Goal: Information Seeking & Learning: Find specific page/section

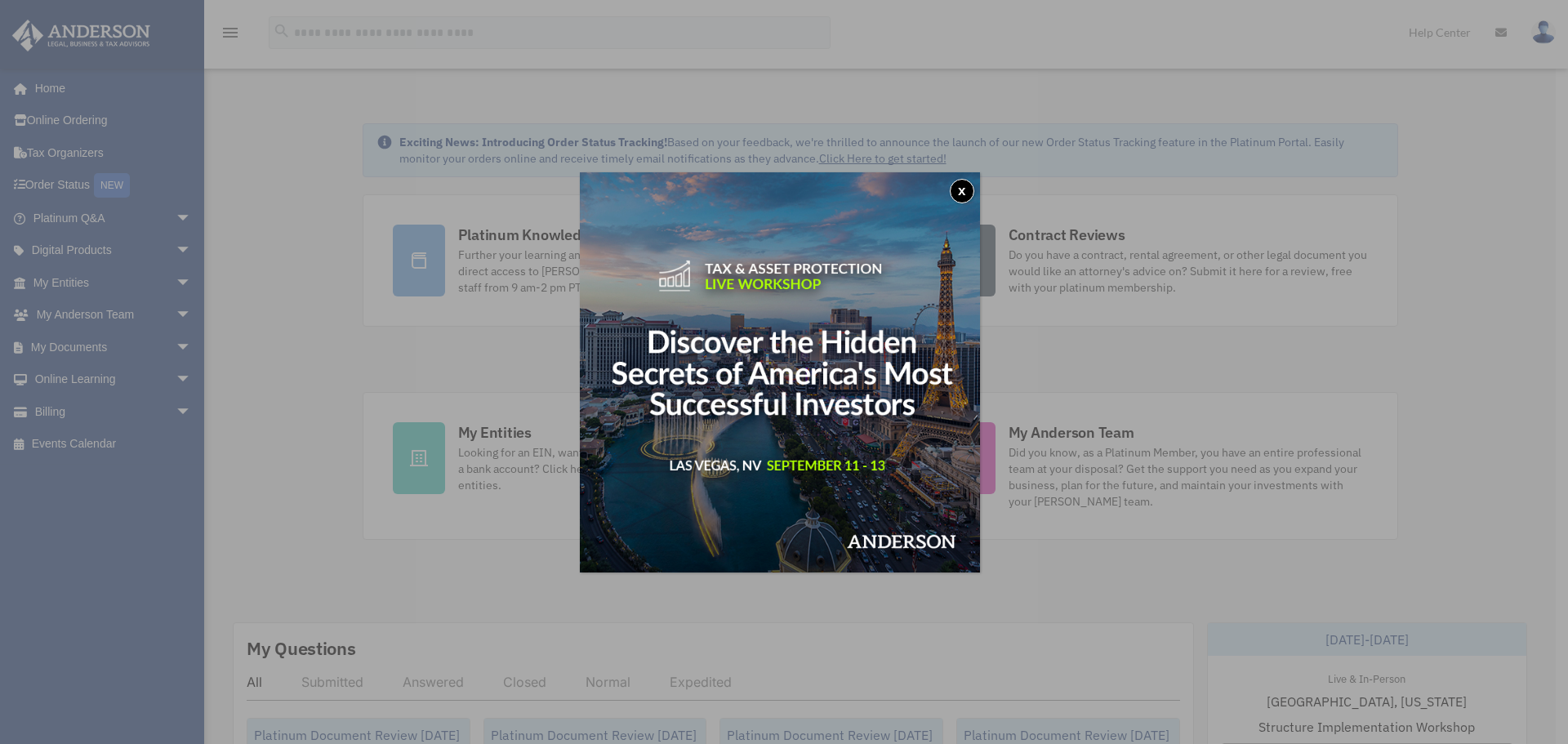
click at [967, 189] on button "x" at bounding box center [961, 190] width 25 height 25
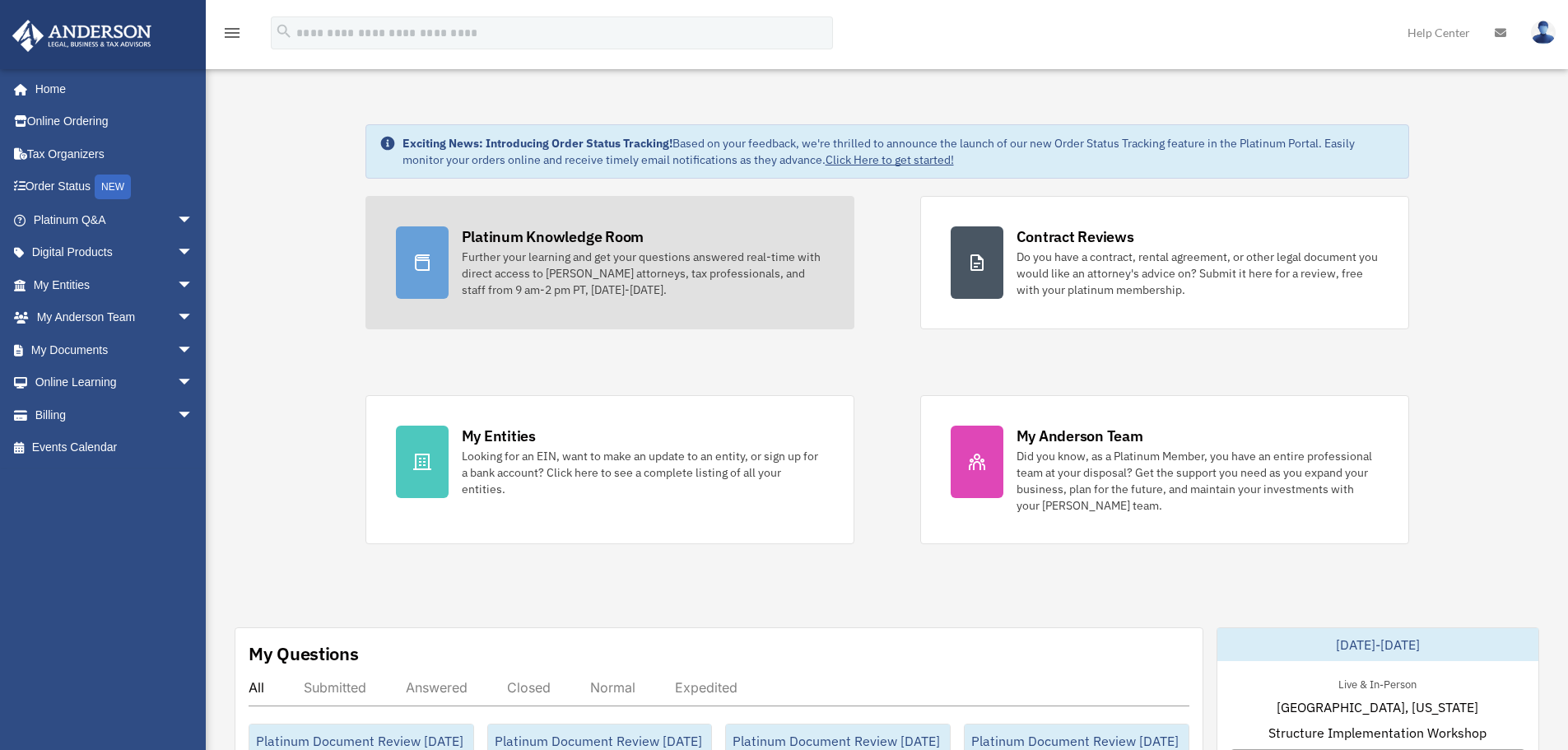
click at [498, 257] on div "Further your learning and get your questions answered real-time with direct acc…" at bounding box center [643, 274] width 362 height 50
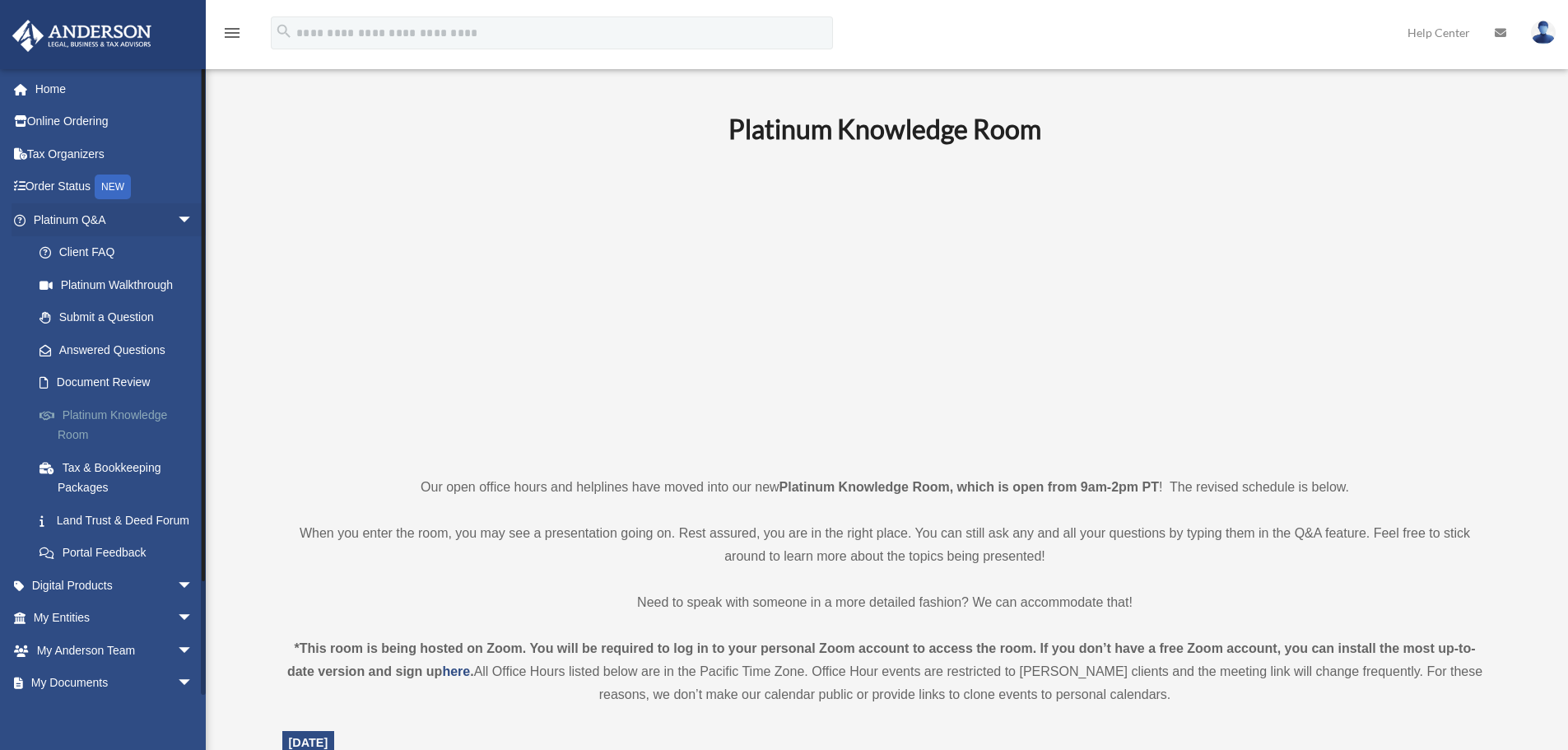
click at [80, 409] on link "Platinum Knowledge Room" at bounding box center [120, 424] width 195 height 53
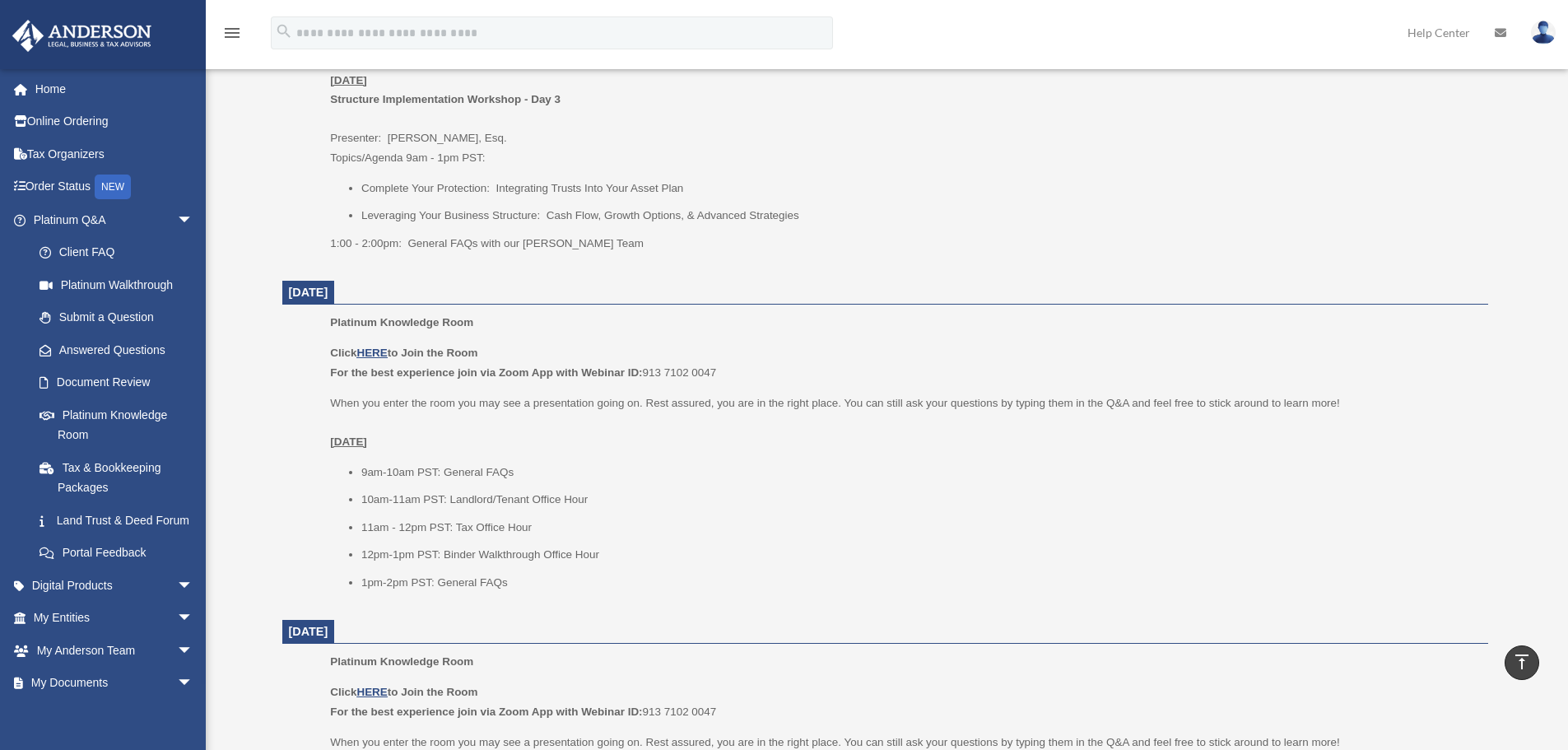
scroll to position [741, 0]
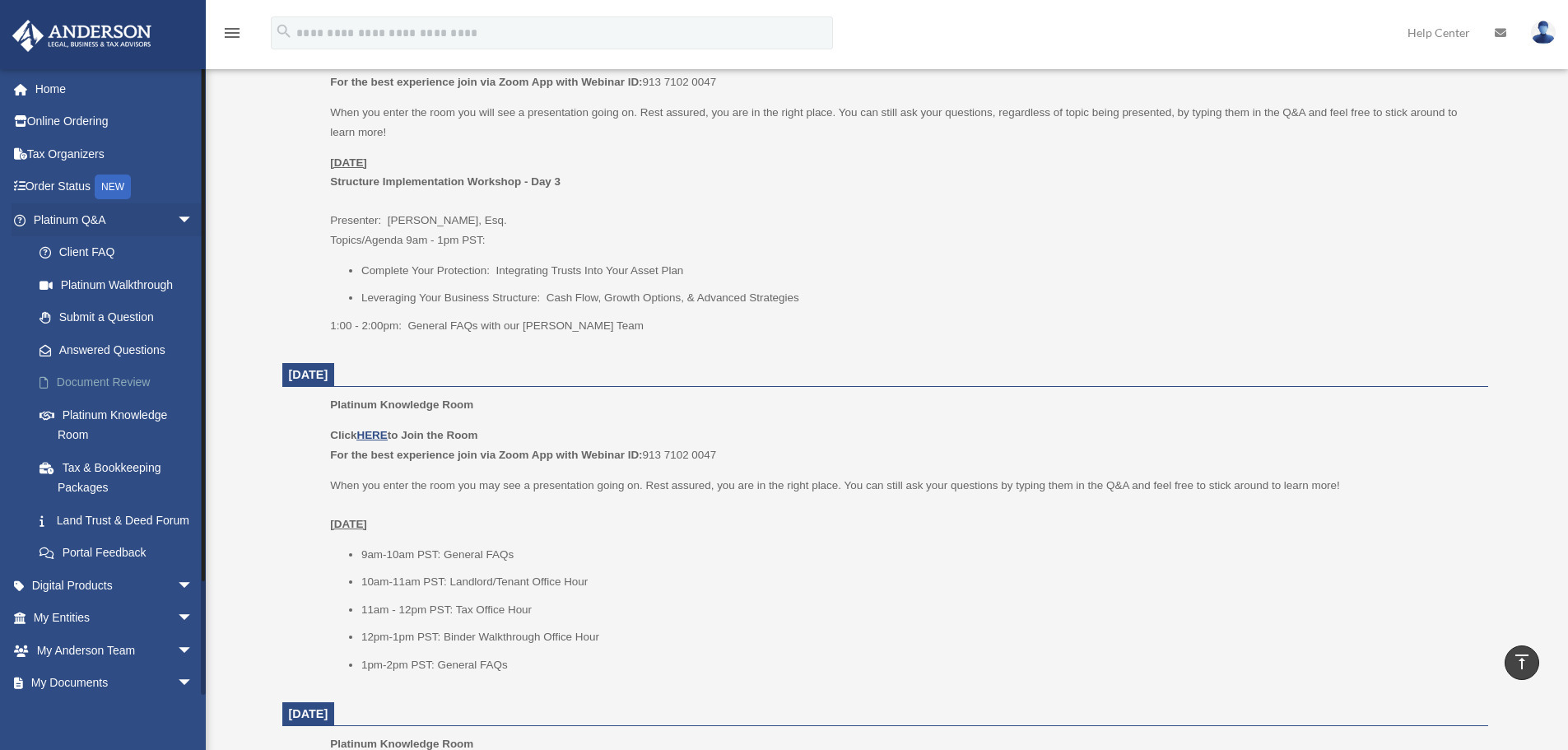
click at [77, 386] on link "Document Review" at bounding box center [120, 382] width 195 height 33
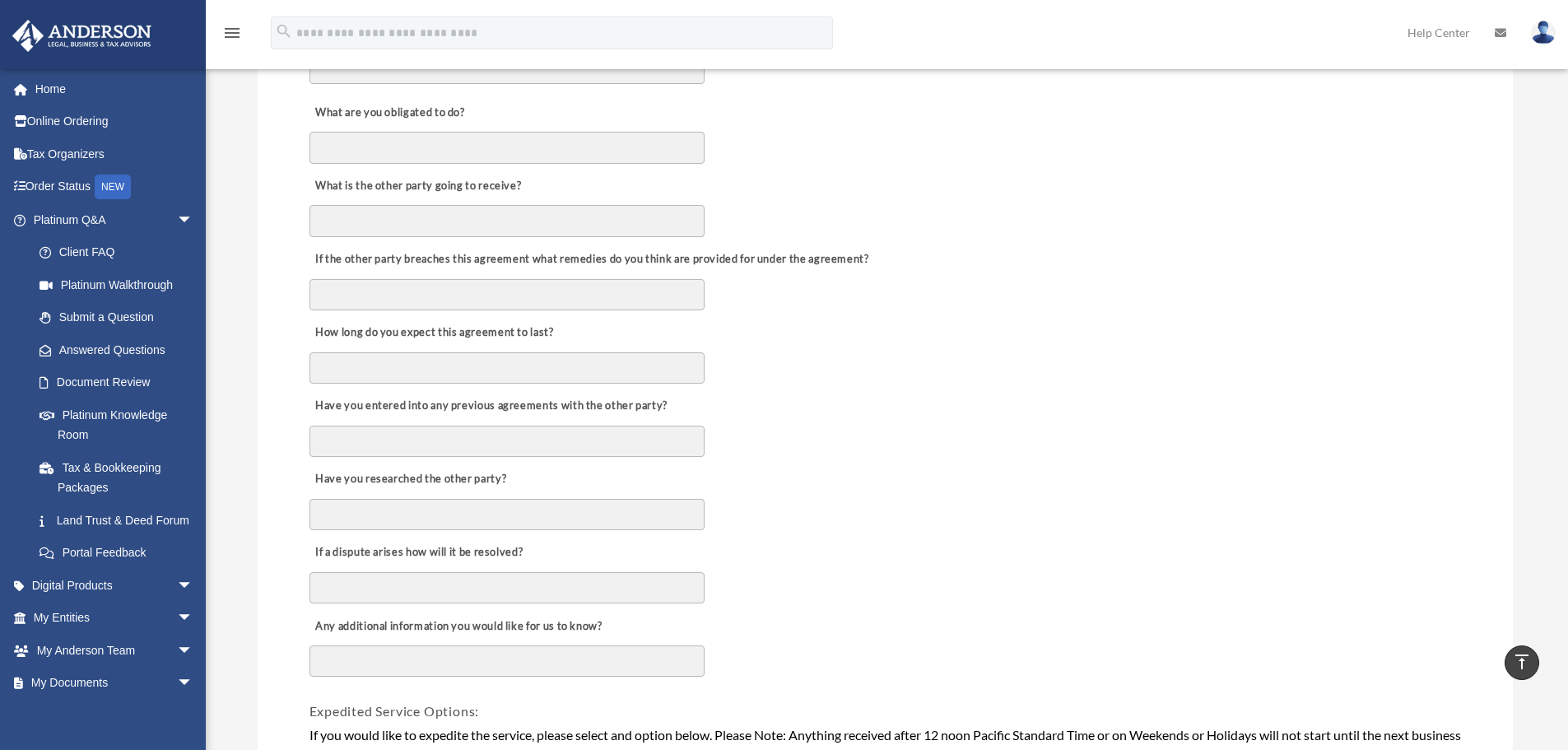
scroll to position [576, 0]
click at [65, 347] on link "Answered Questions" at bounding box center [120, 349] width 195 height 33
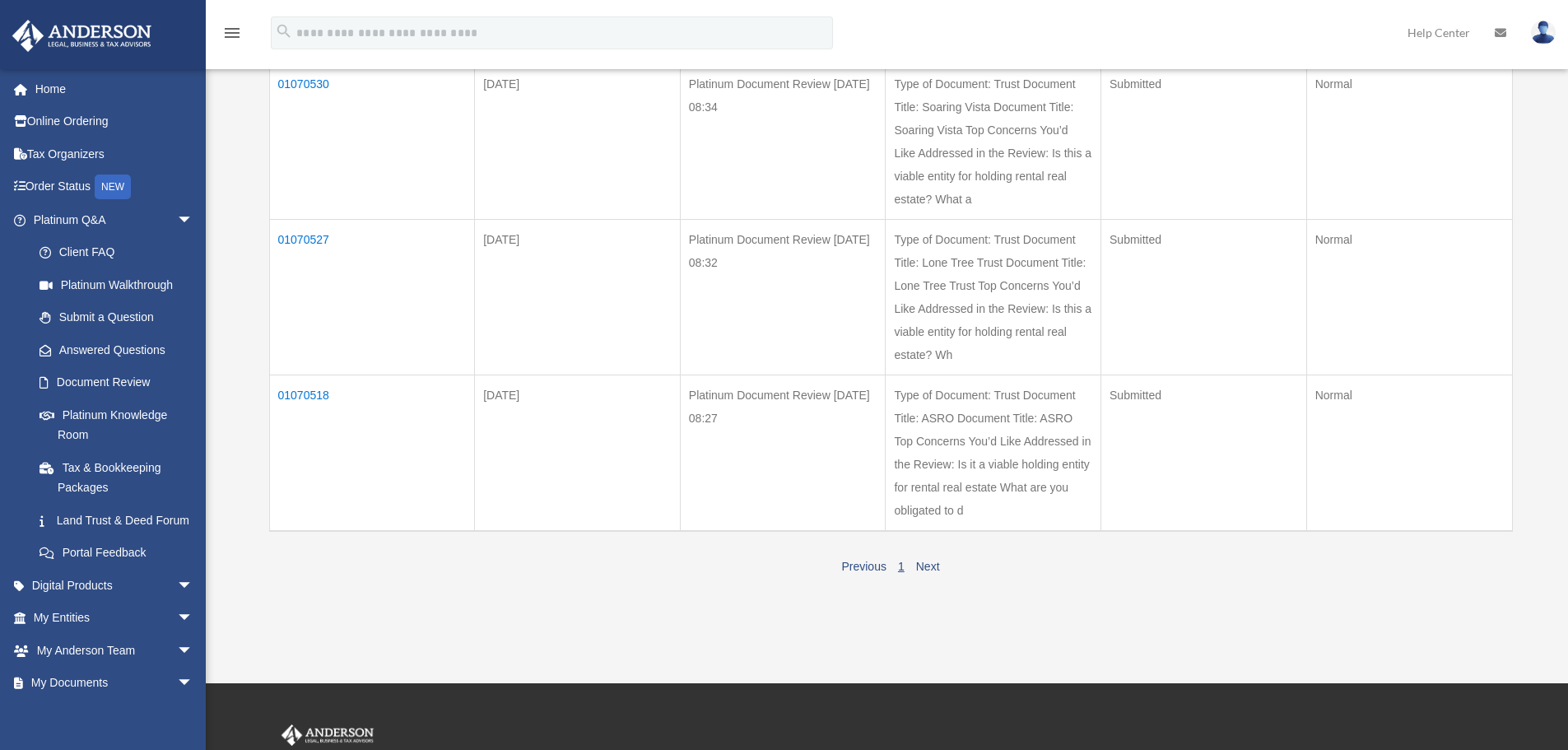
scroll to position [493, 0]
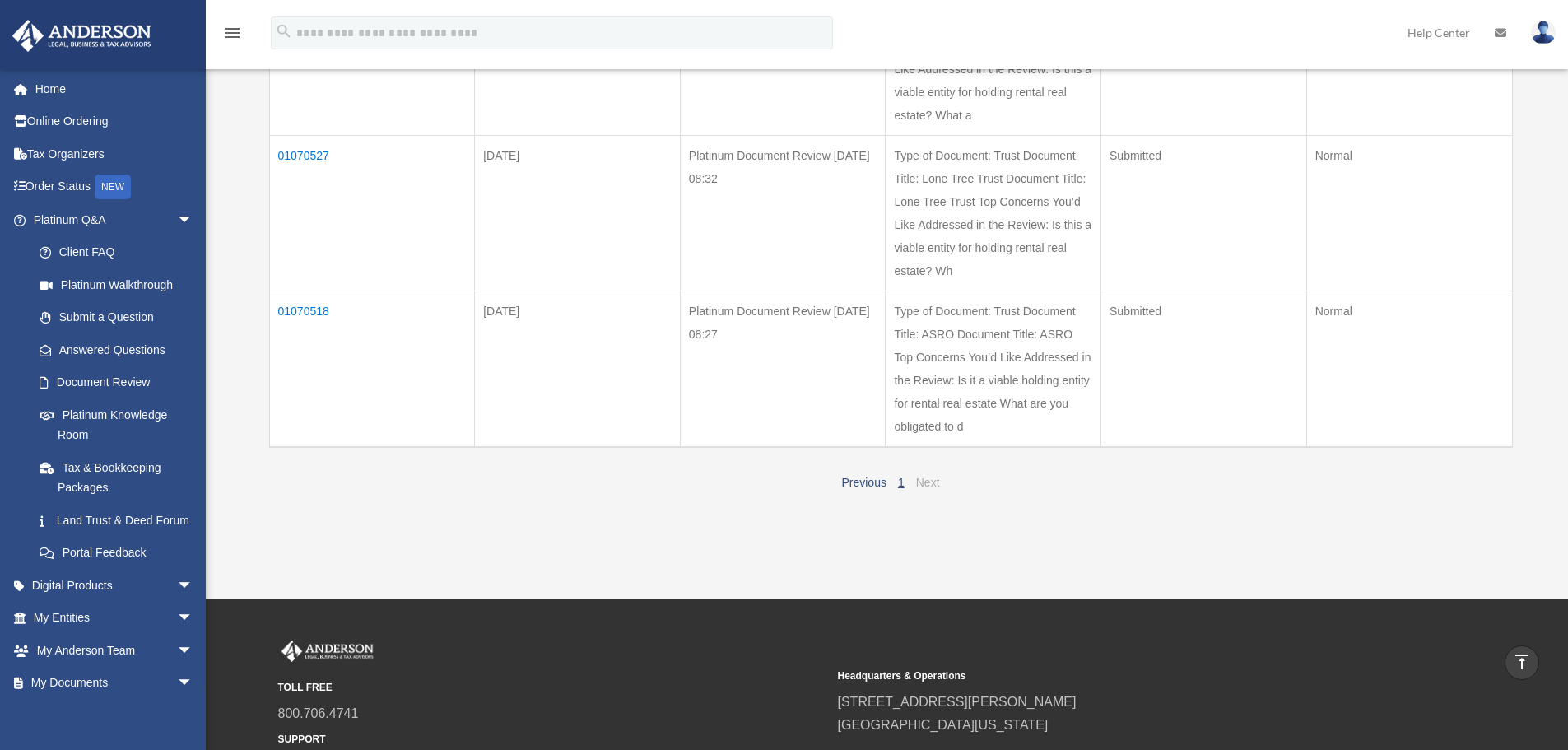
click at [930, 484] on link "Next" at bounding box center [928, 481] width 24 height 13
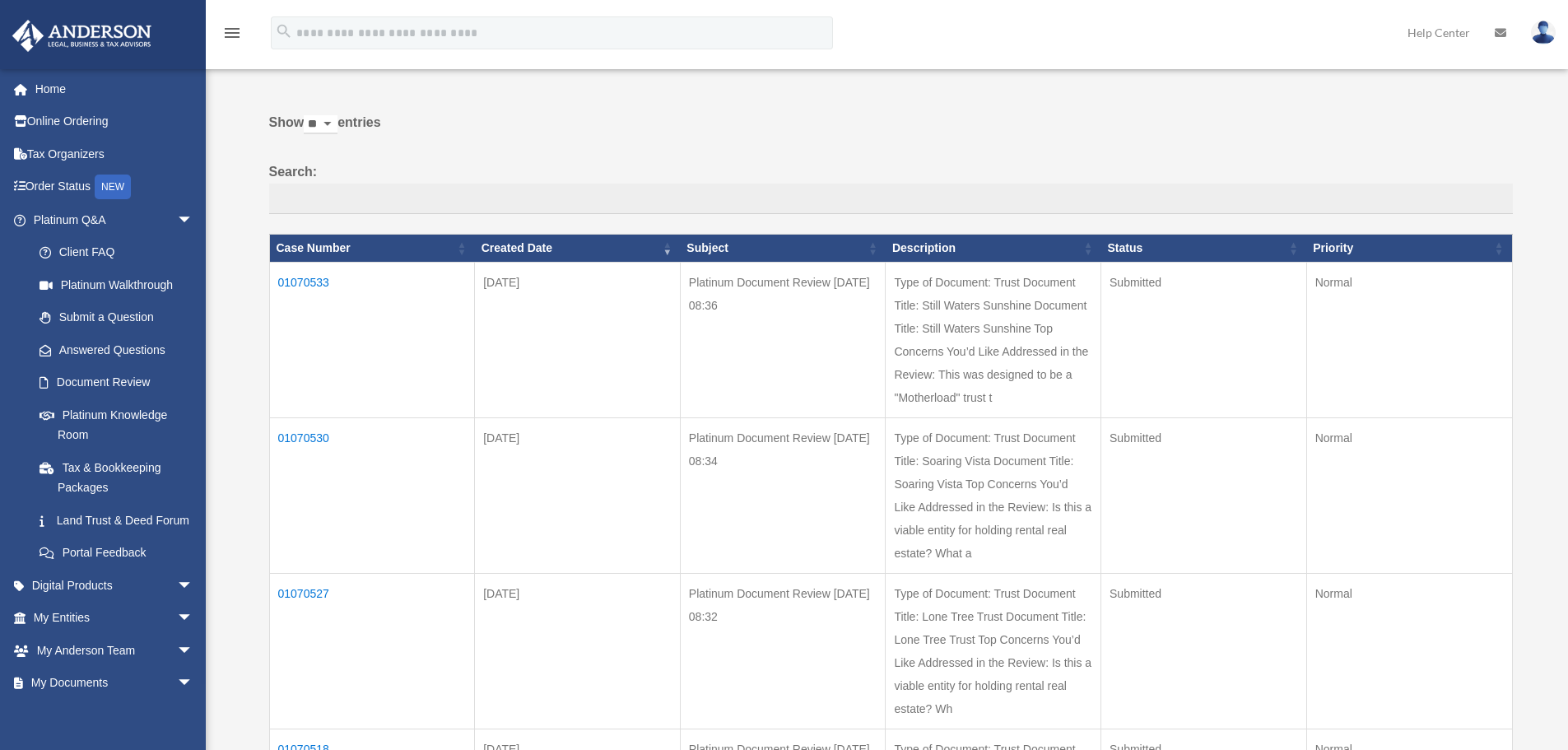
scroll to position [83, 0]
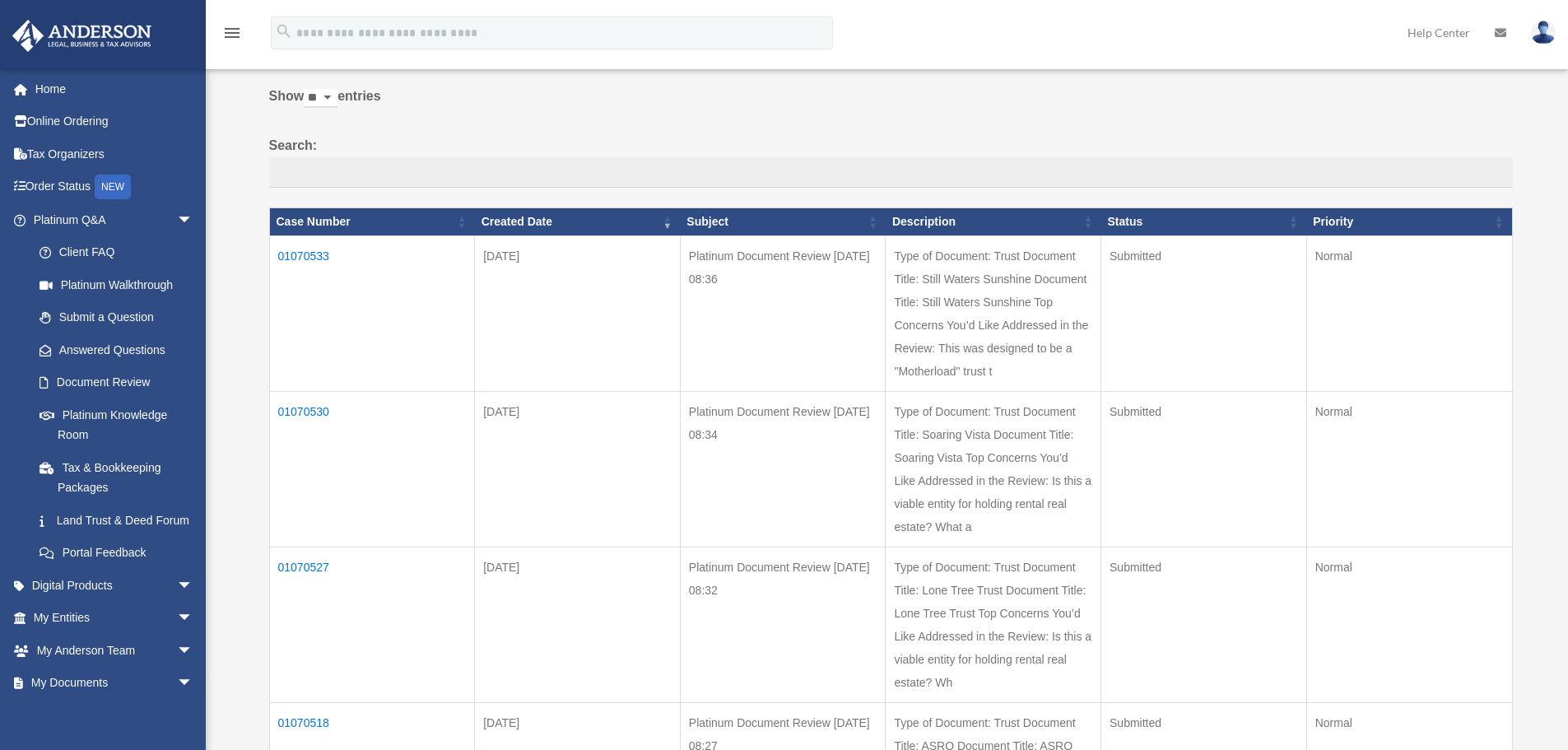
click at [1128, 328] on td "Submitted" at bounding box center [1204, 313] width 206 height 155
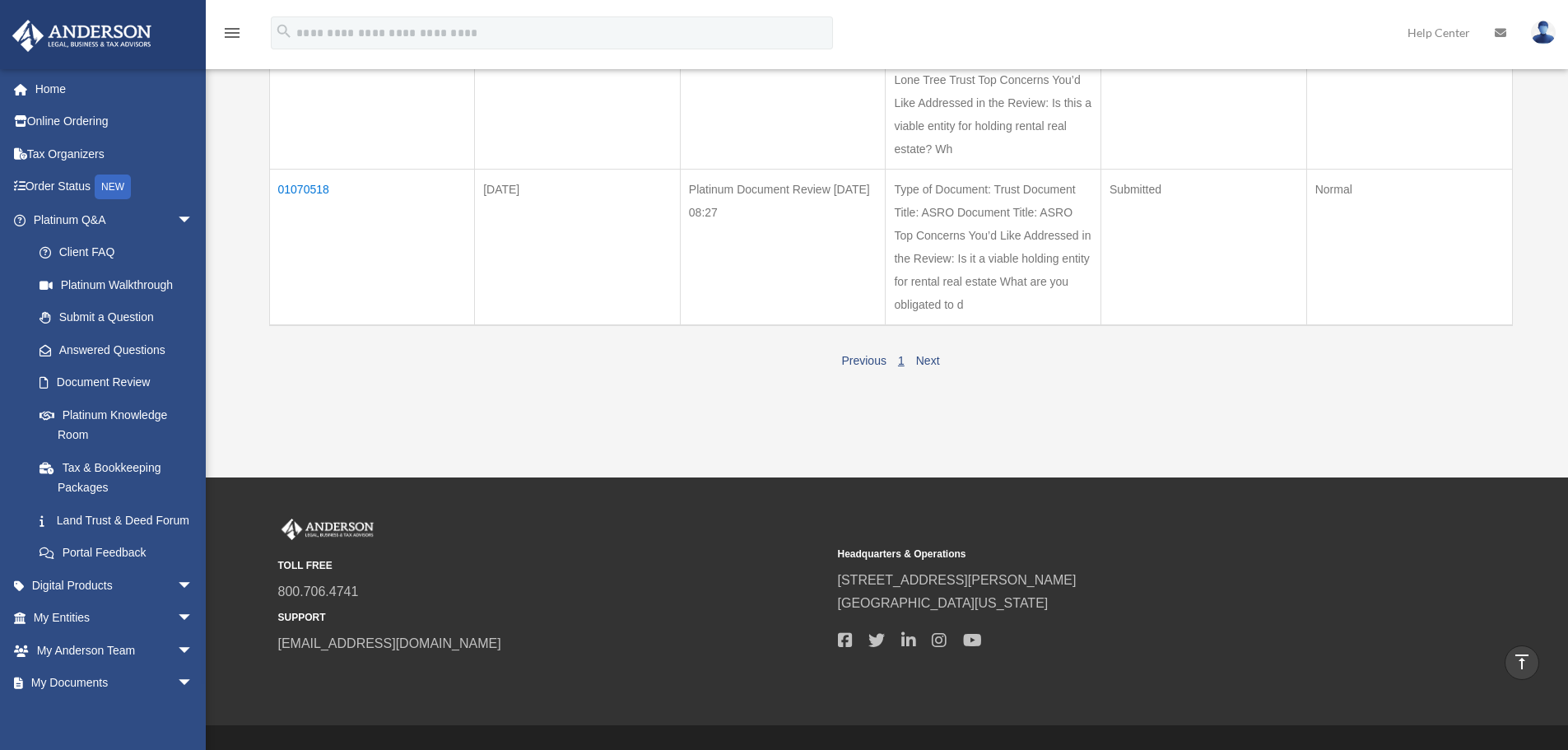
scroll to position [651, 0]
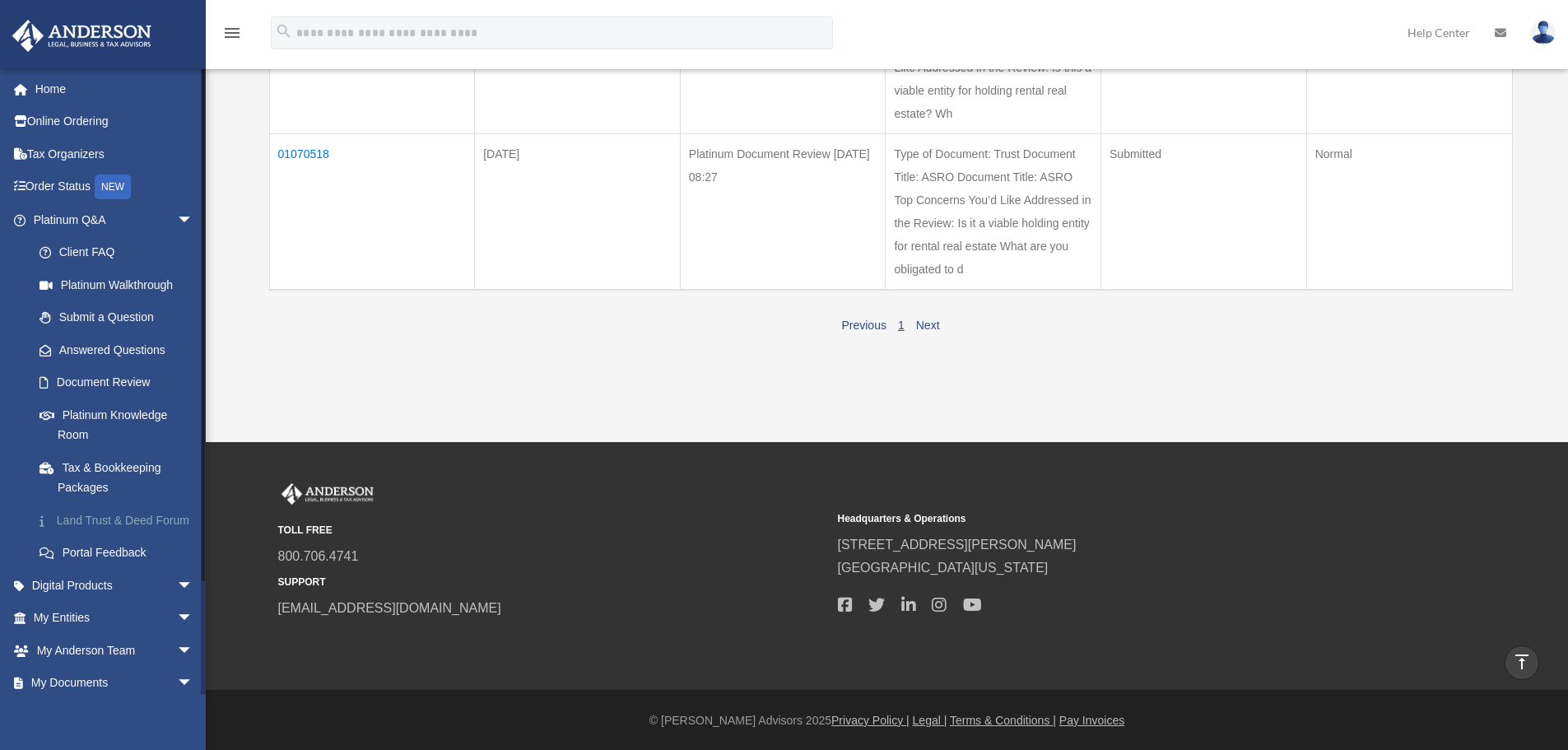
click at [100, 529] on link "Land Trust & Deed Forum" at bounding box center [120, 519] width 195 height 33
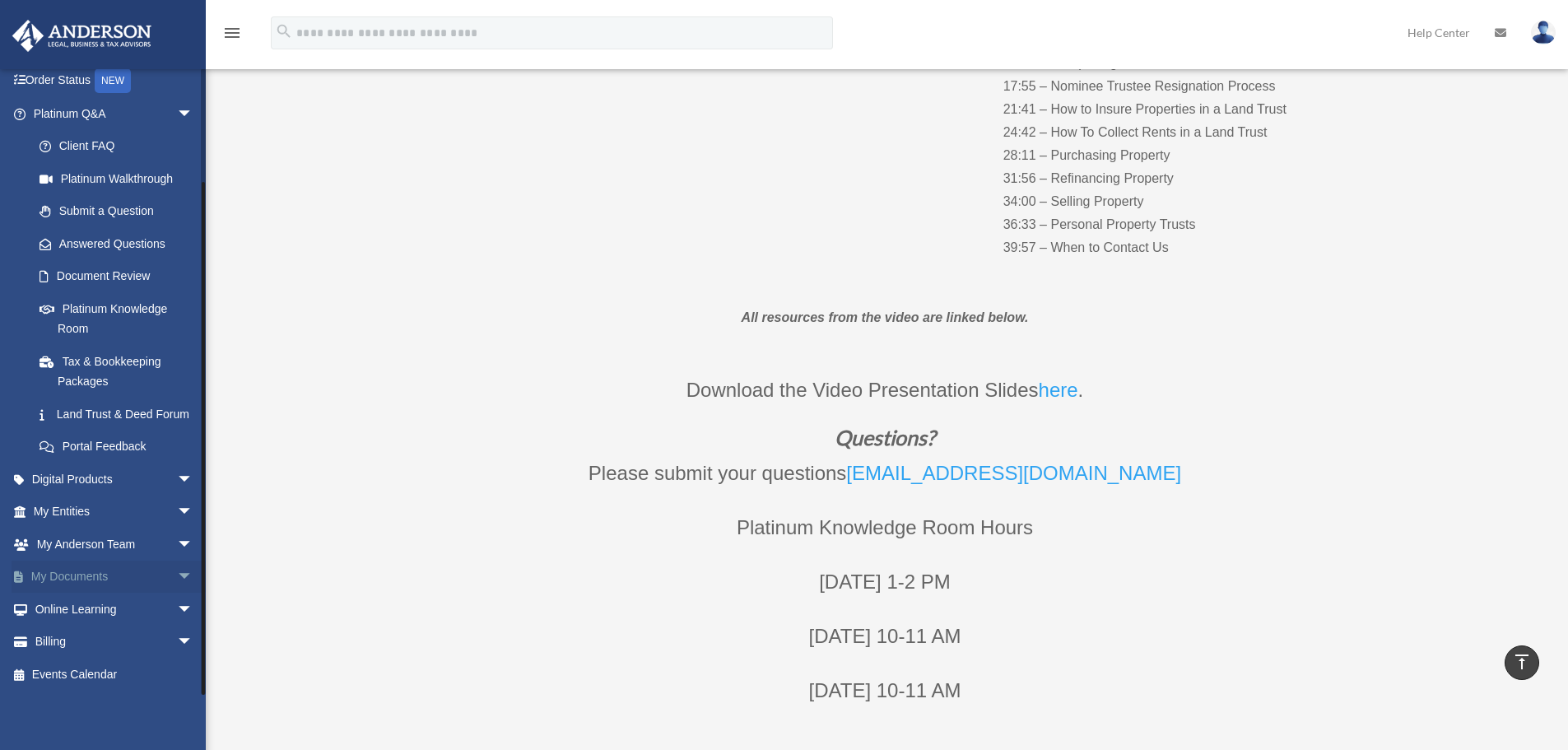
scroll to position [493, 0]
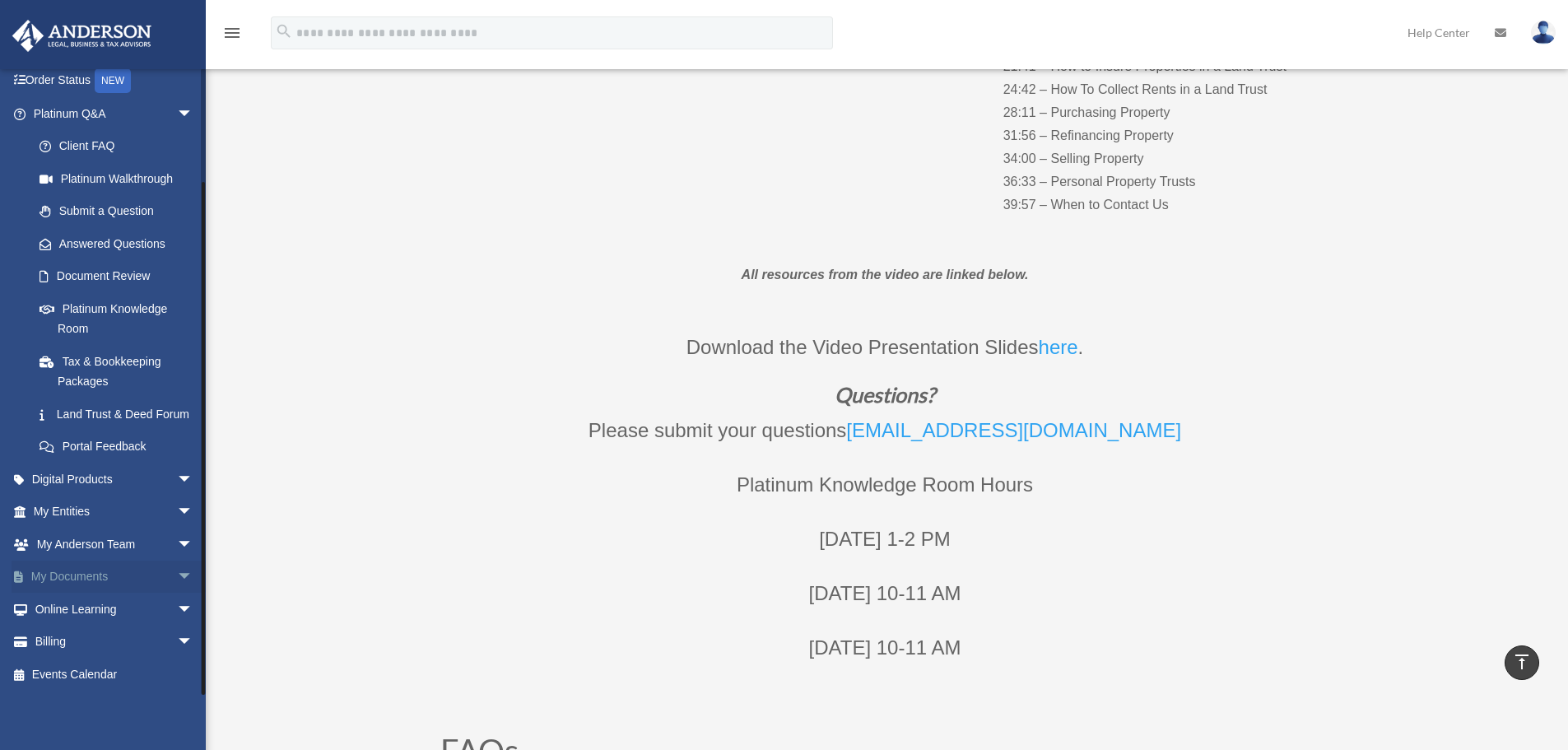
click at [177, 575] on span "arrow_drop_down" at bounding box center [193, 577] width 33 height 34
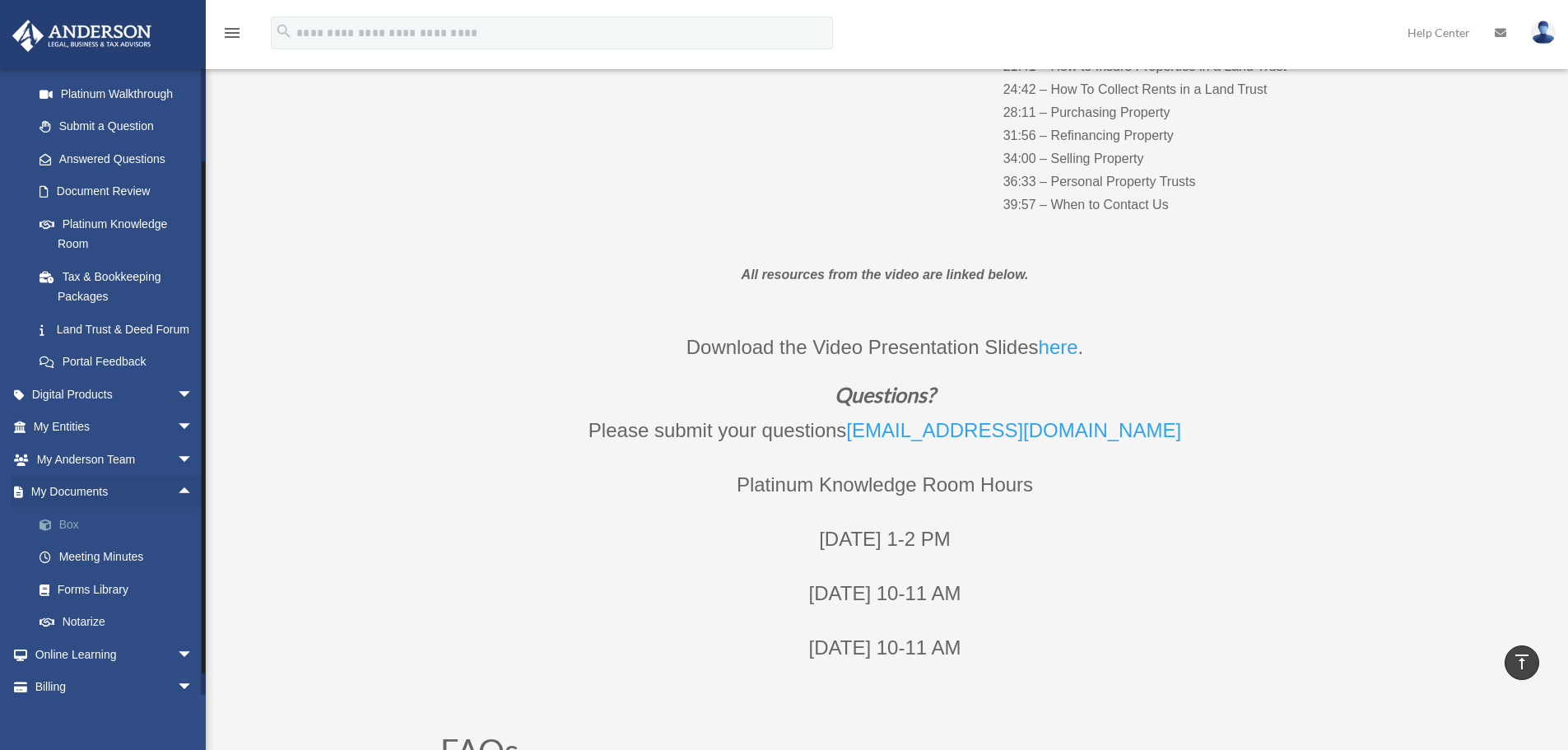
scroll to position [256, 0]
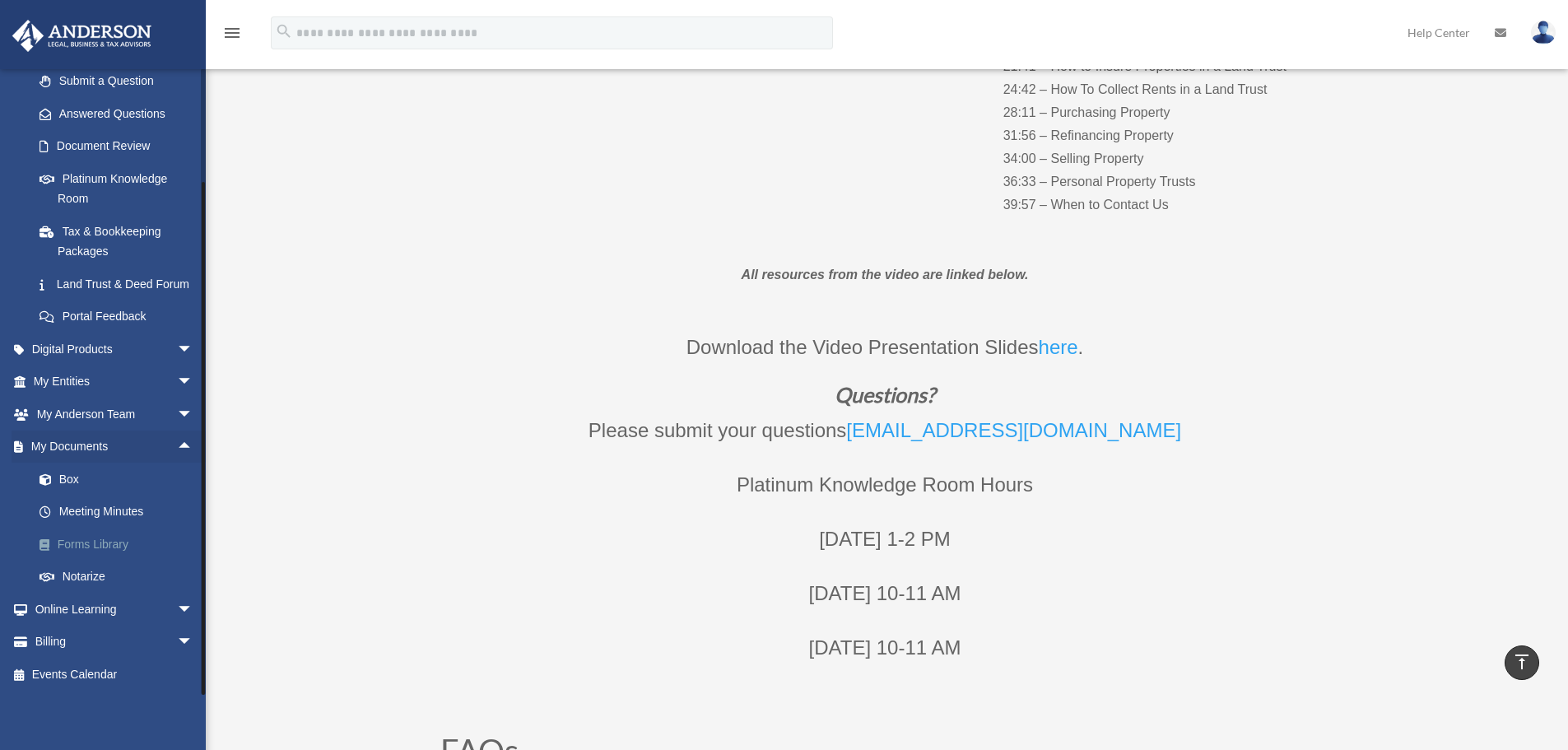
click at [99, 551] on link "Forms Library" at bounding box center [120, 543] width 195 height 33
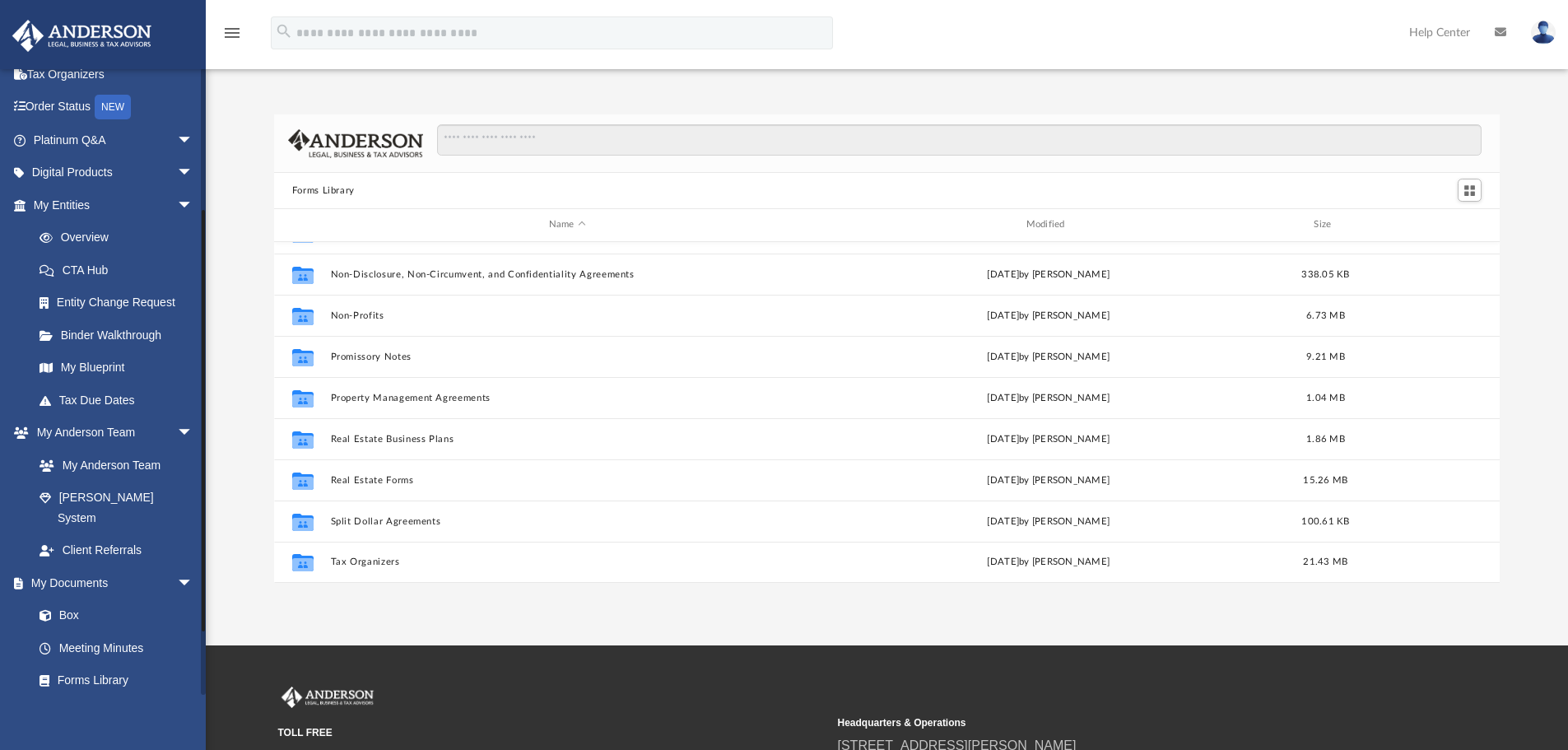
scroll to position [293, 0]
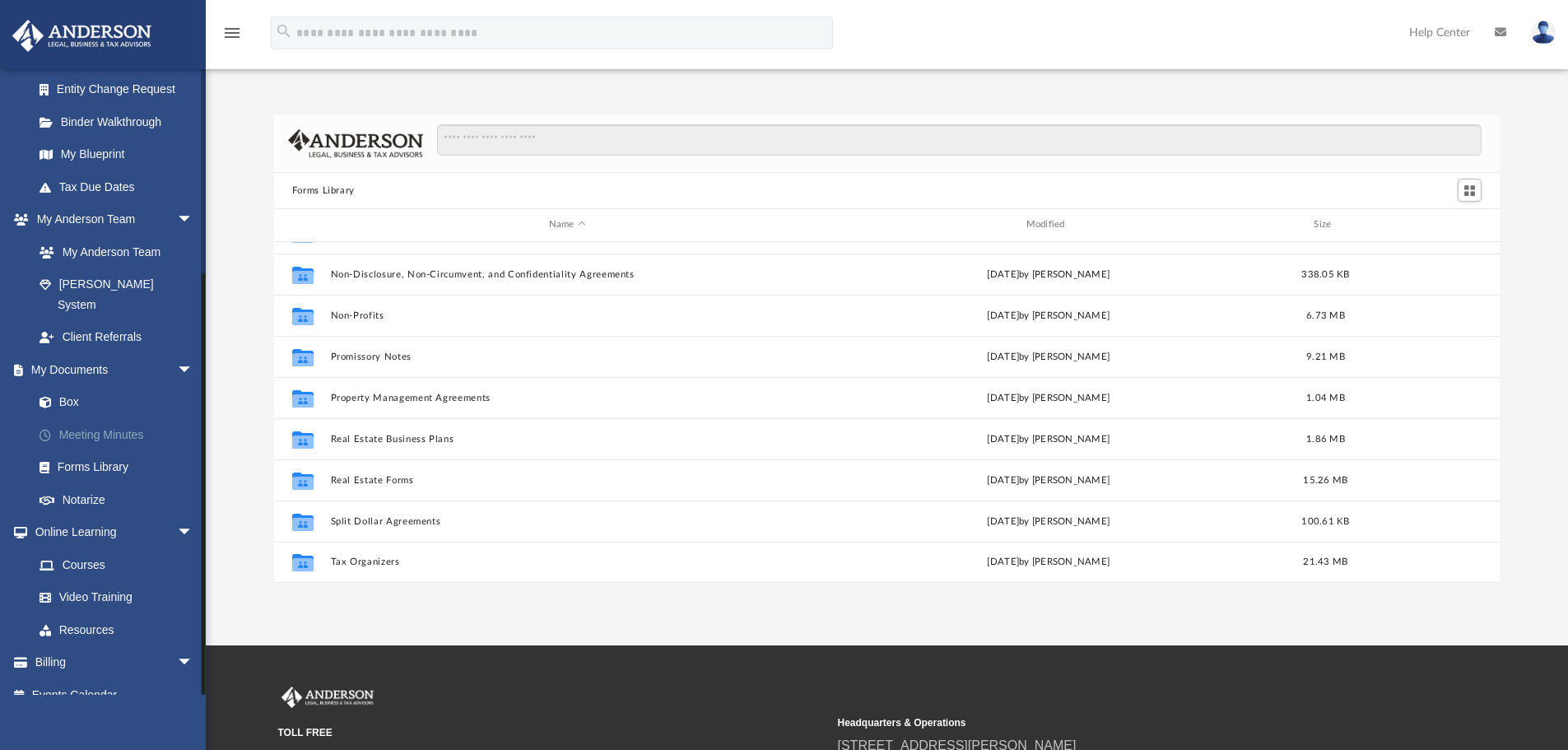
click at [84, 418] on link "Meeting Minutes" at bounding box center [120, 434] width 195 height 33
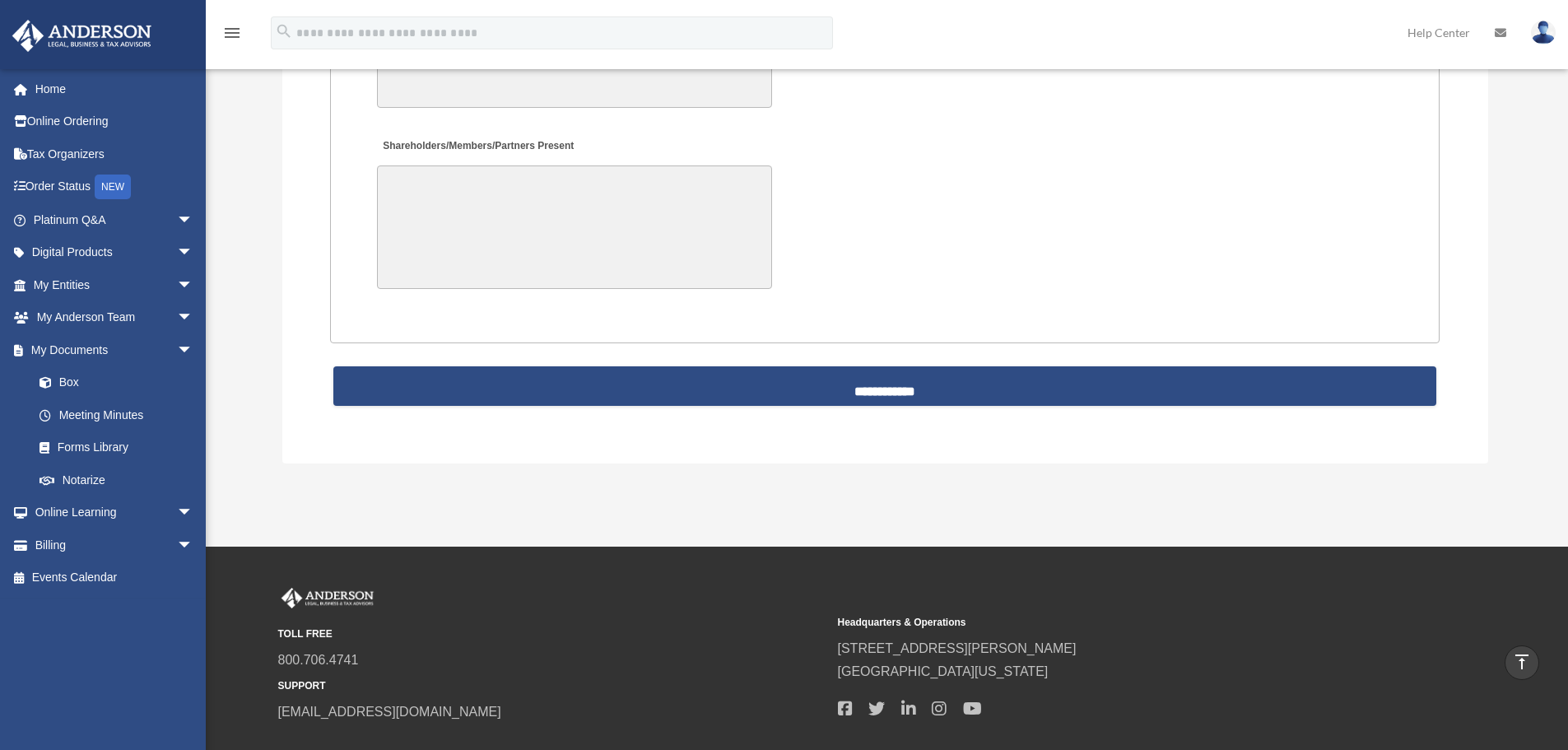
scroll to position [3644, 0]
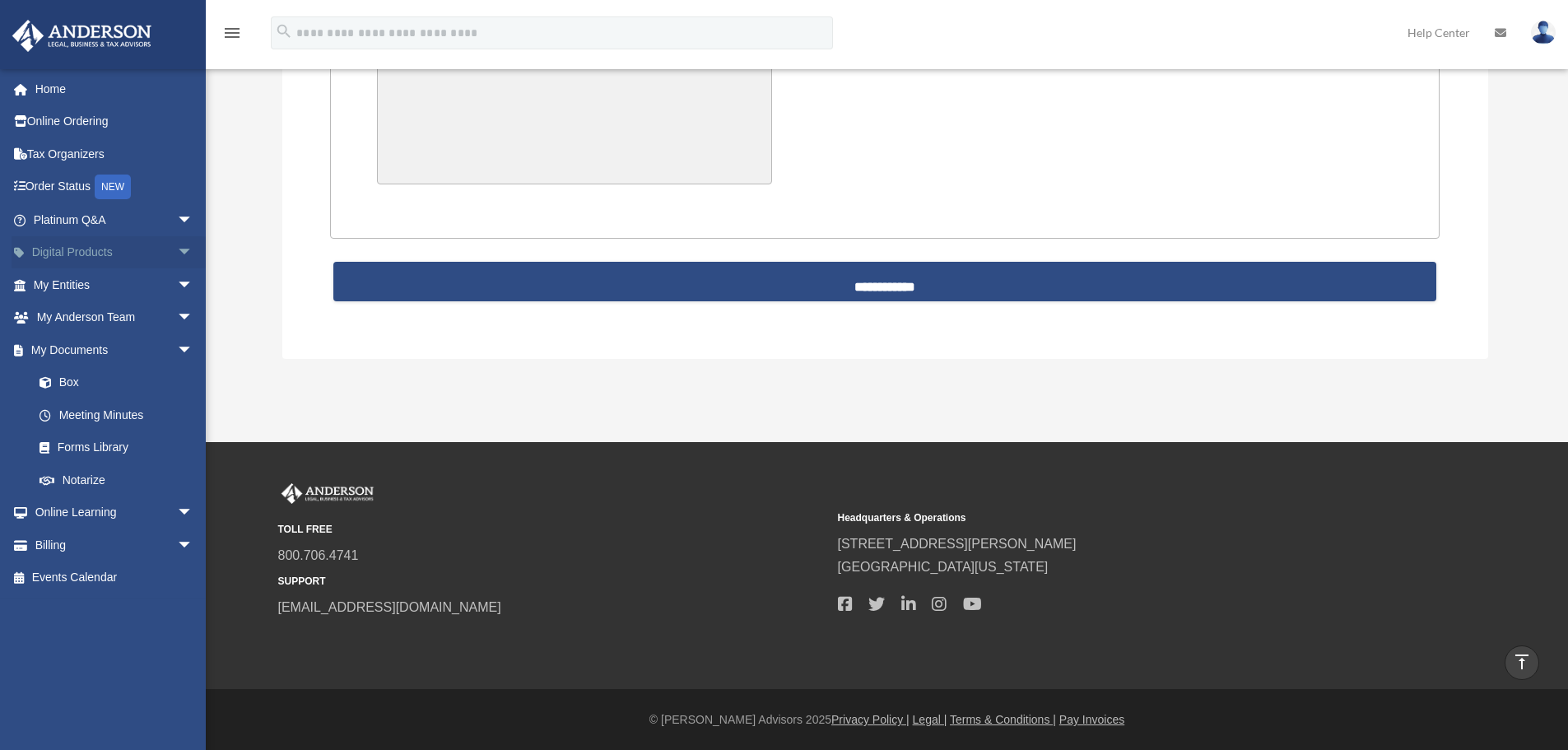
click at [177, 253] on span "arrow_drop_down" at bounding box center [193, 253] width 33 height 34
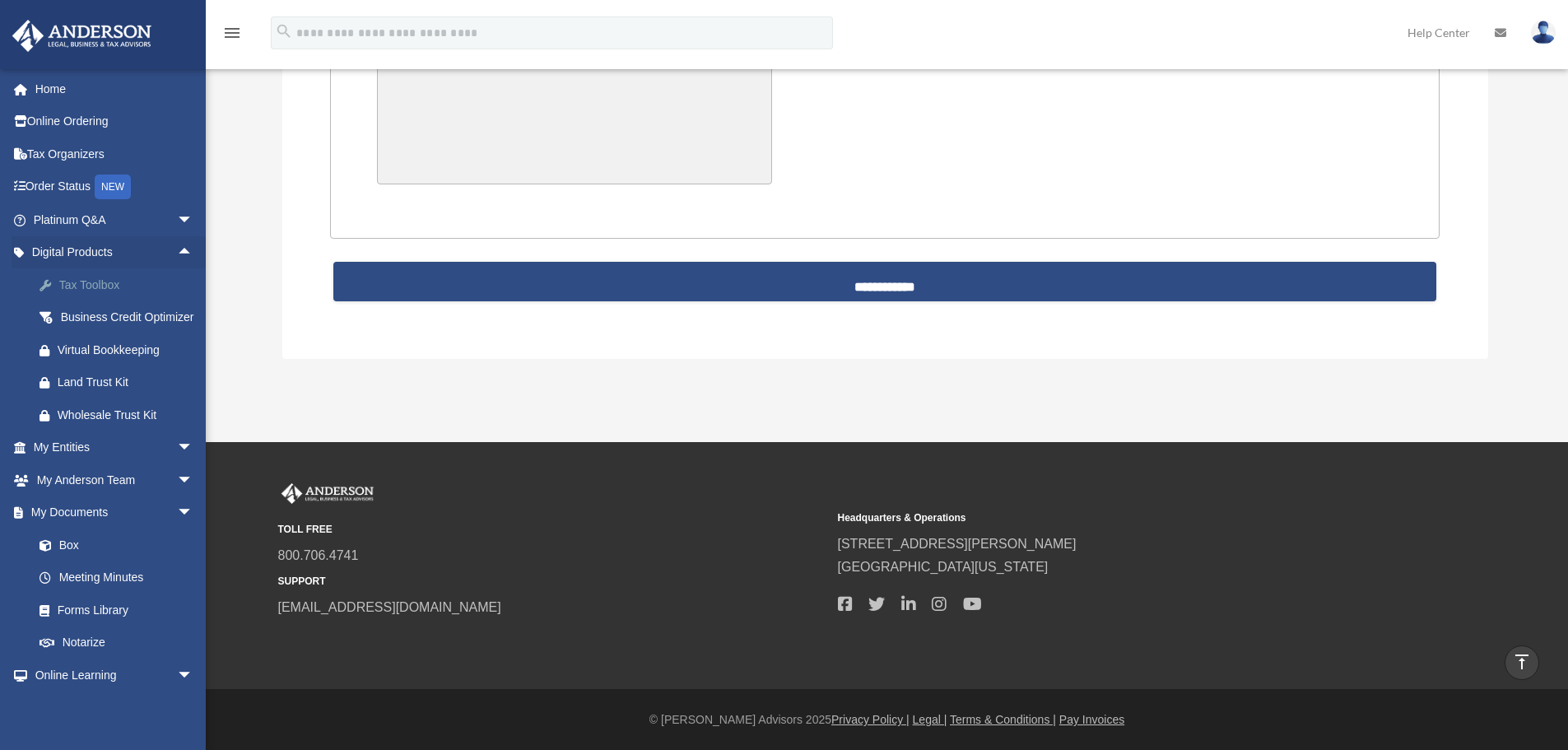
click at [121, 283] on div "Tax Toolbox" at bounding box center [127, 284] width 140 height 21
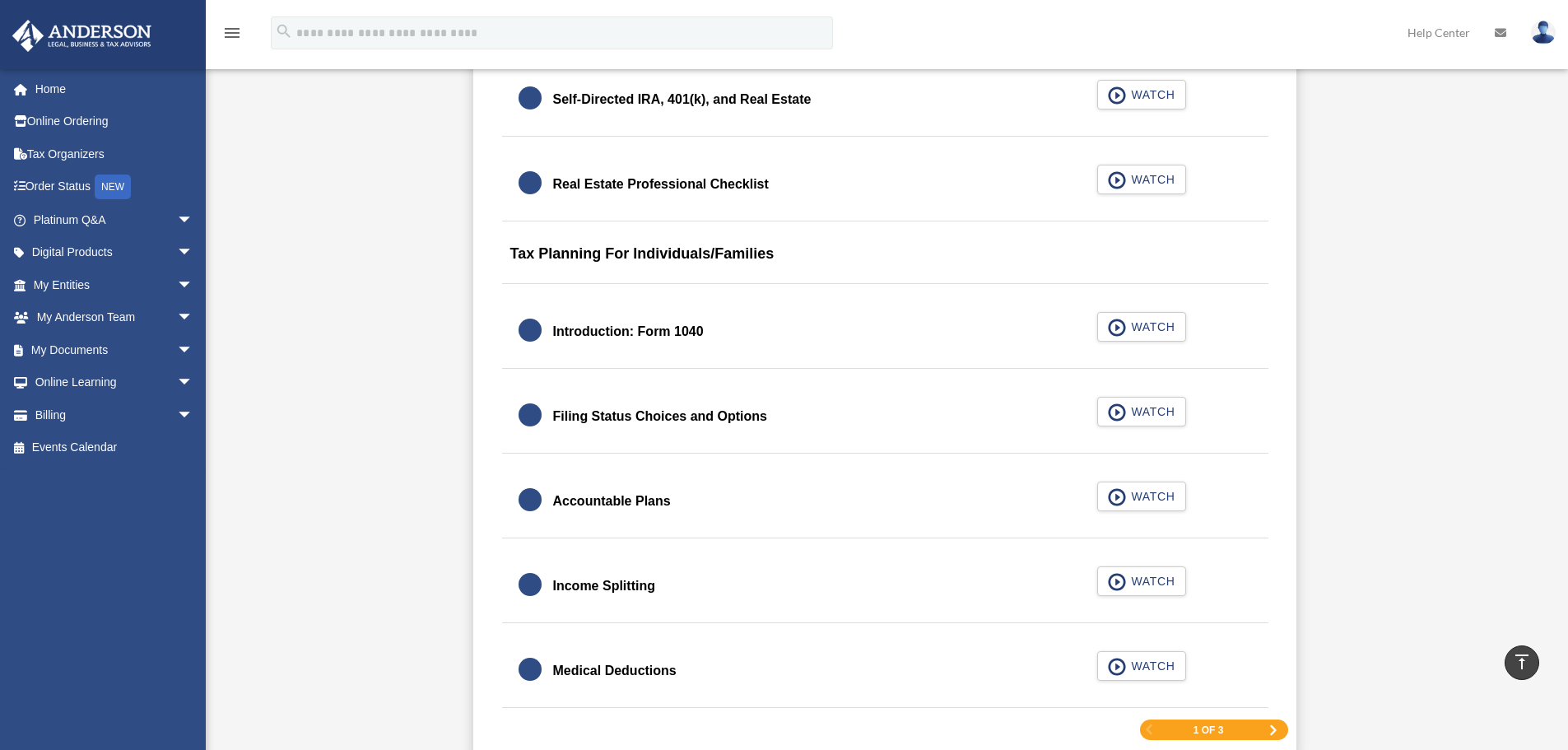
scroll to position [2221, 0]
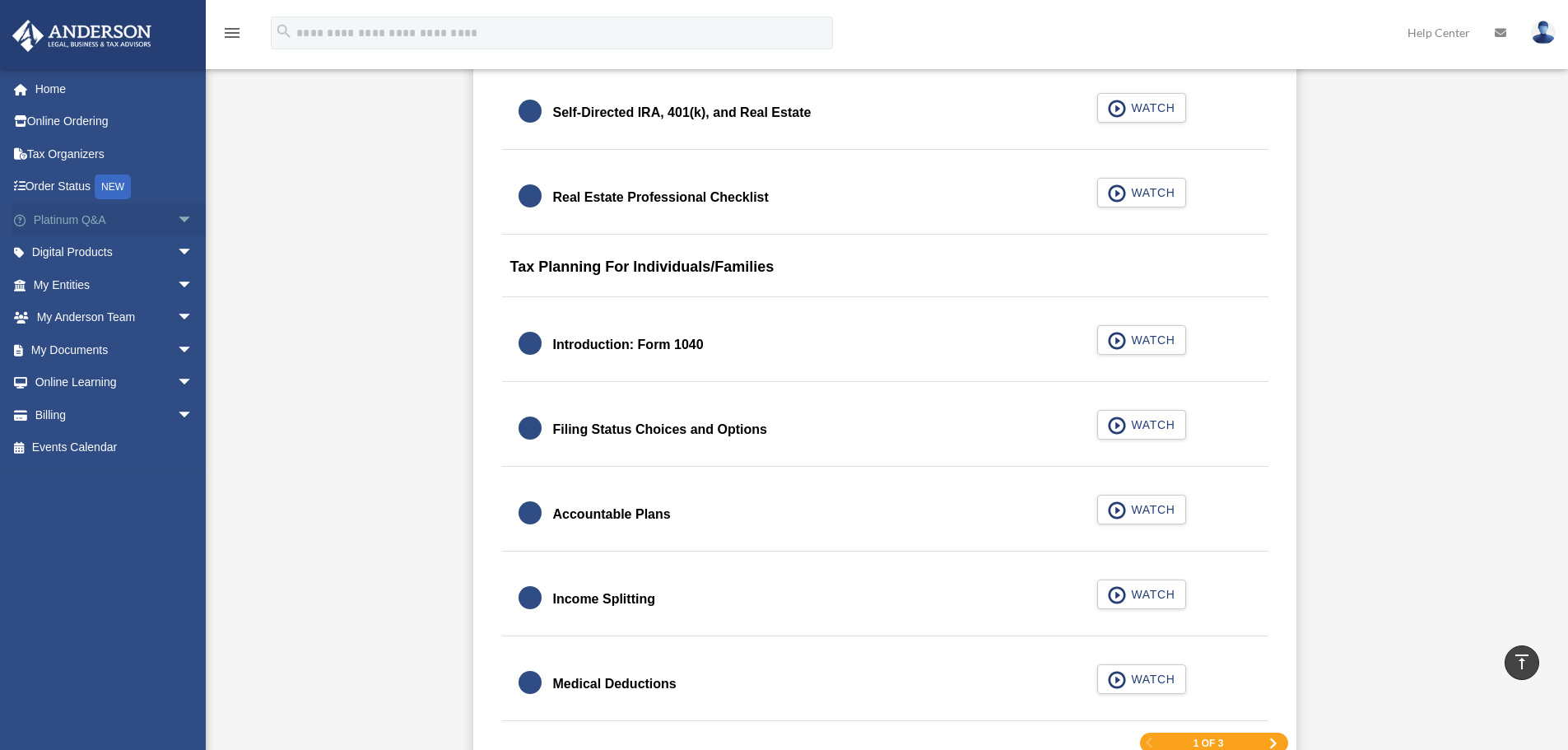
click at [177, 214] on span "arrow_drop_down" at bounding box center [193, 220] width 33 height 34
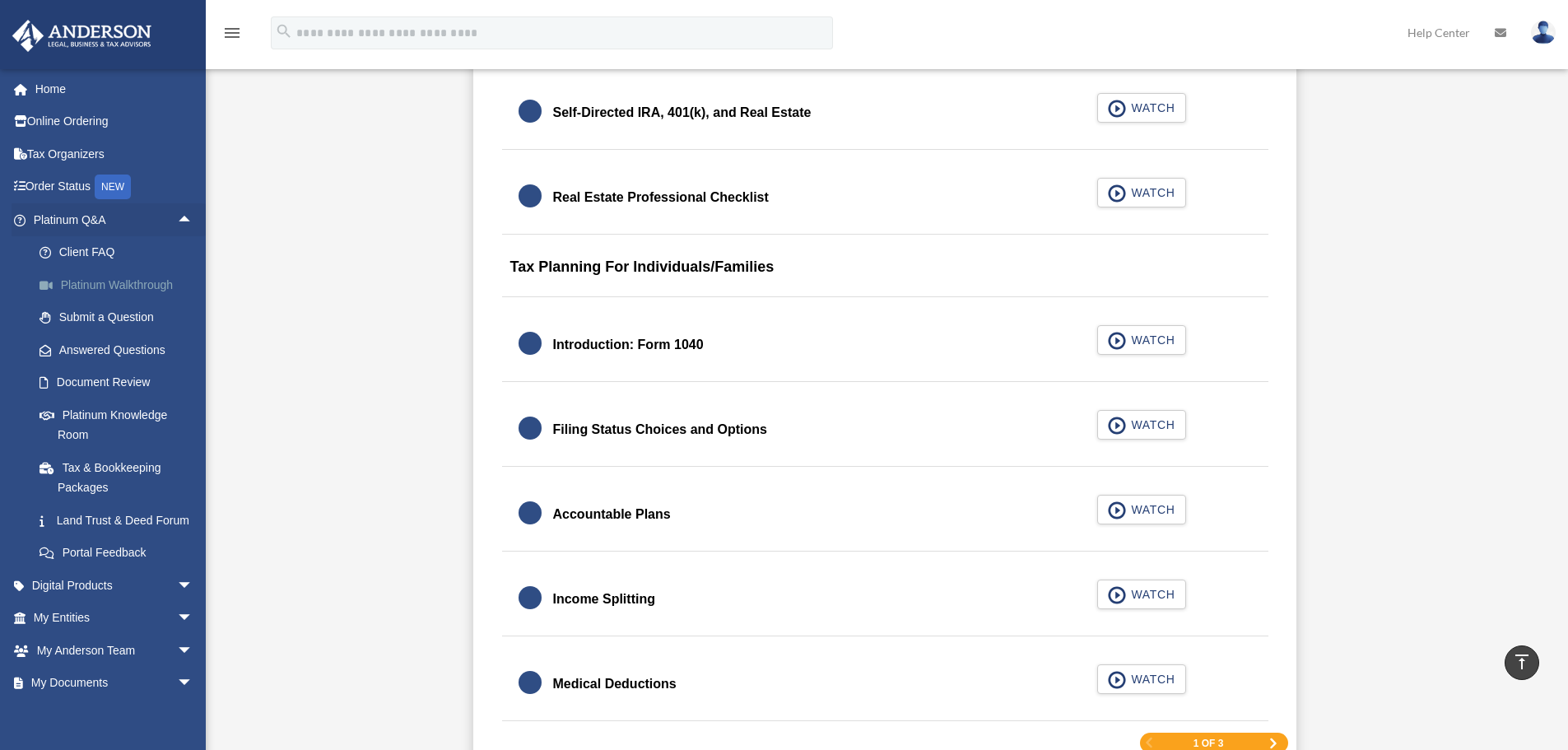
click at [139, 281] on link "Platinum Walkthrough" at bounding box center [120, 284] width 195 height 33
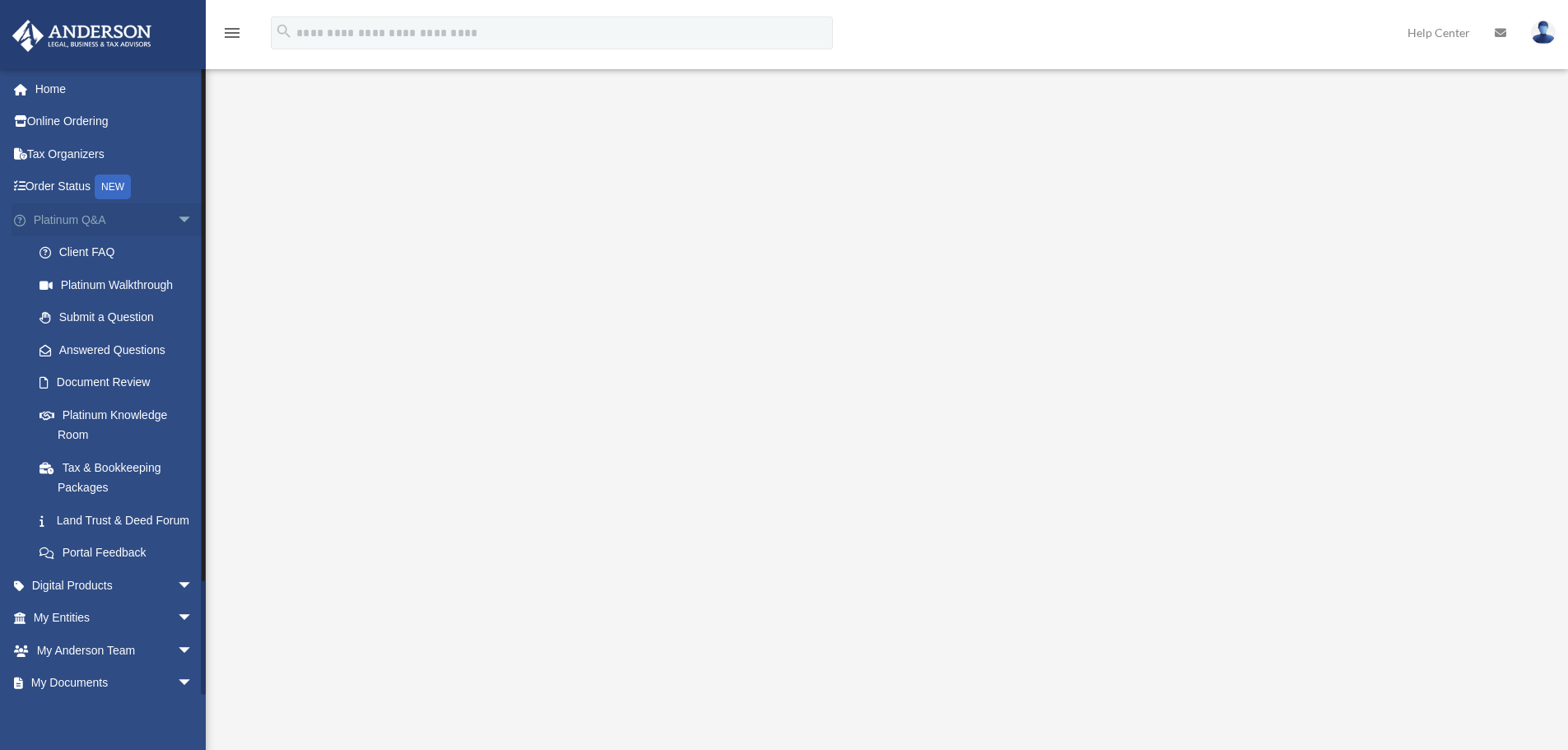
click at [177, 220] on span "arrow_drop_down" at bounding box center [193, 220] width 33 height 34
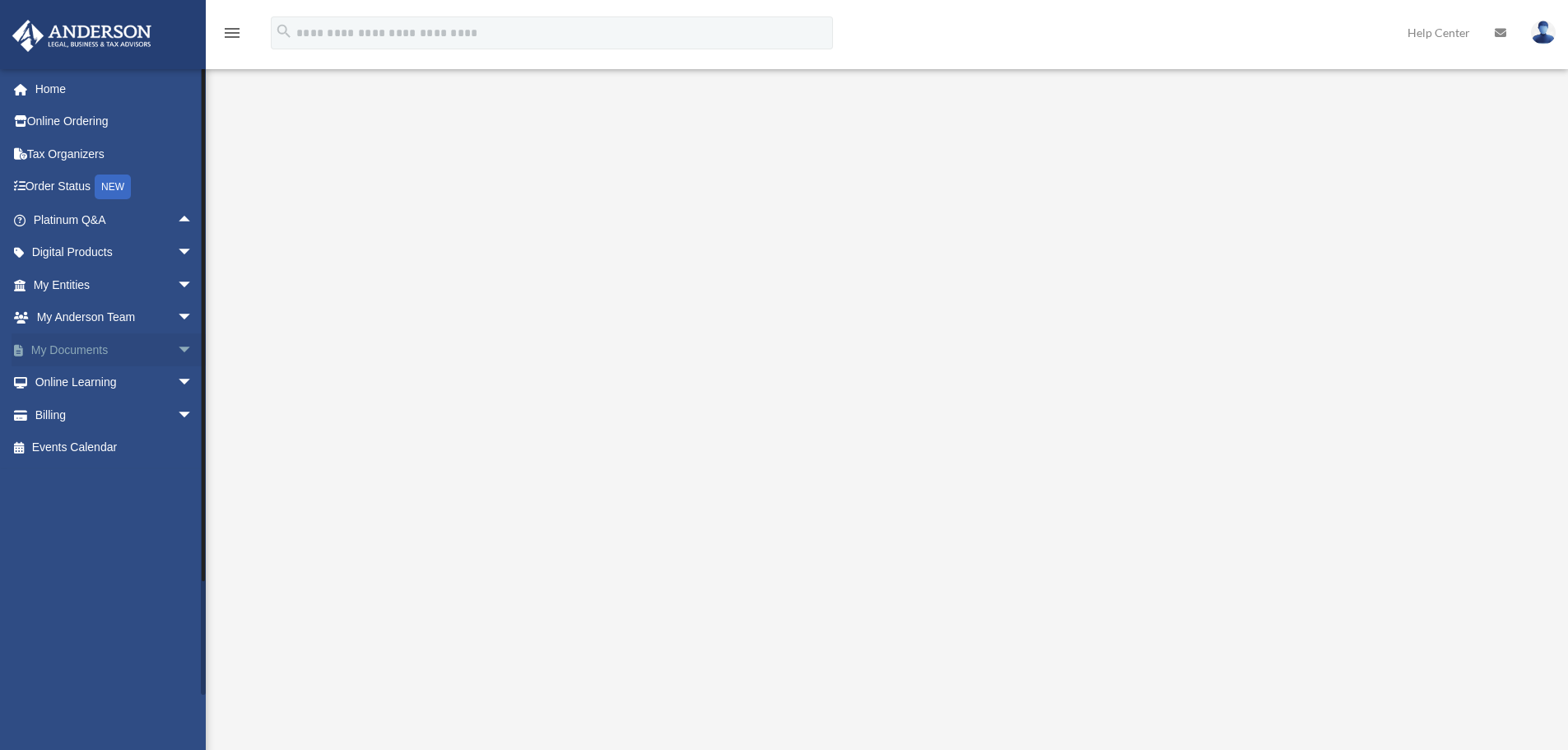
click at [148, 345] on link "My Documents arrow_drop_down" at bounding box center [115, 349] width 207 height 33
click at [177, 348] on span "arrow_drop_down" at bounding box center [193, 350] width 33 height 34
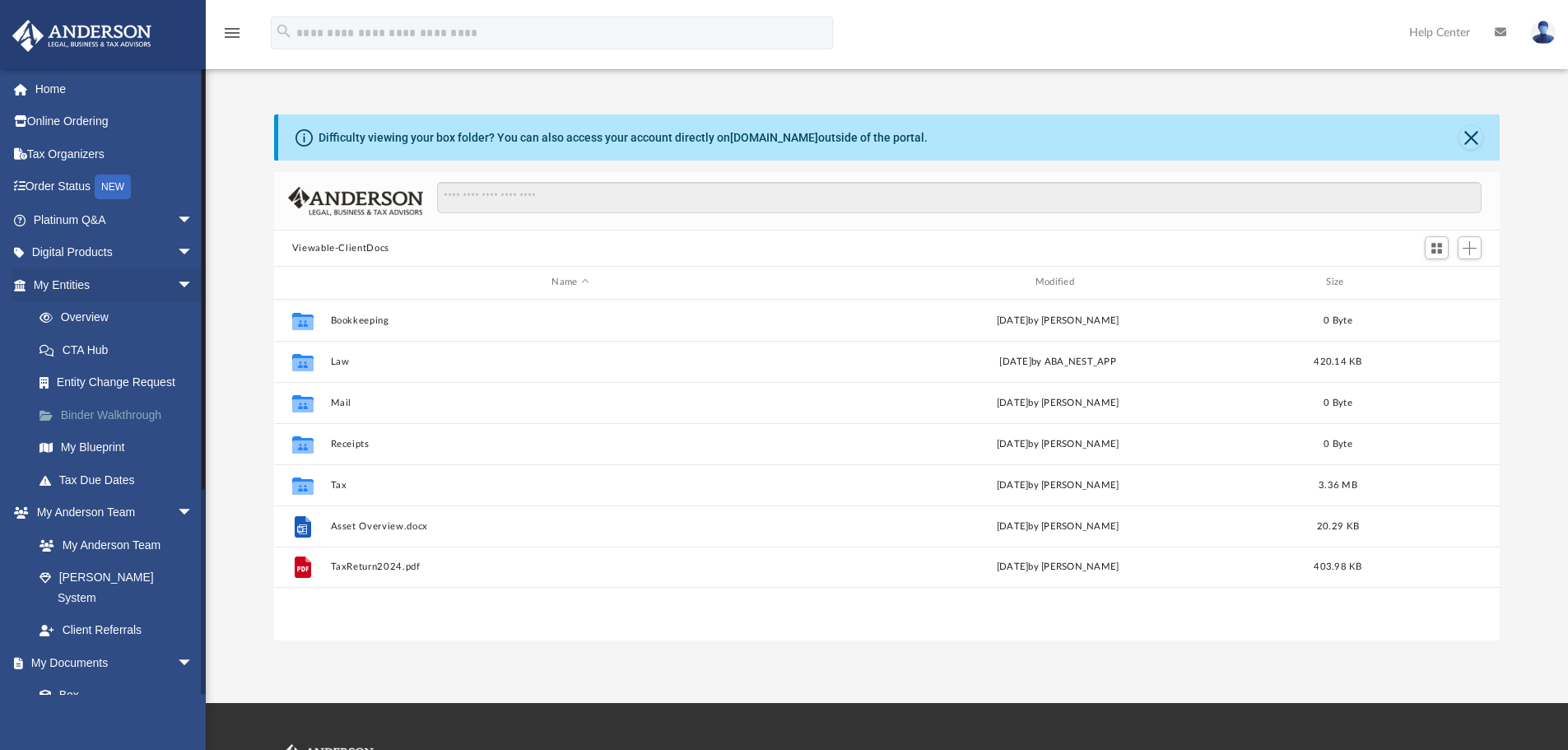
scroll to position [362, 1214]
click at [86, 413] on link "Binder Walkthrough" at bounding box center [120, 414] width 195 height 33
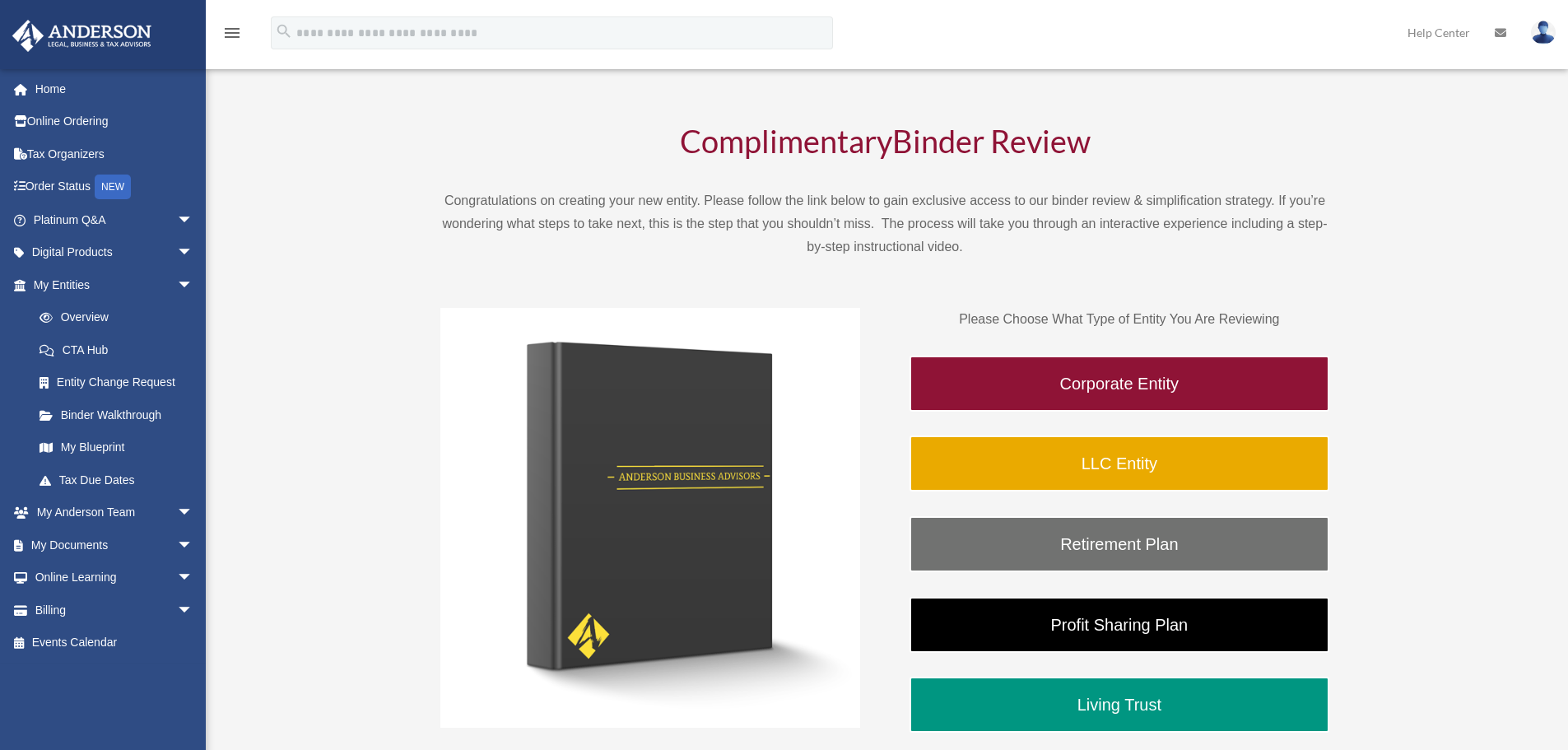
scroll to position [164, 0]
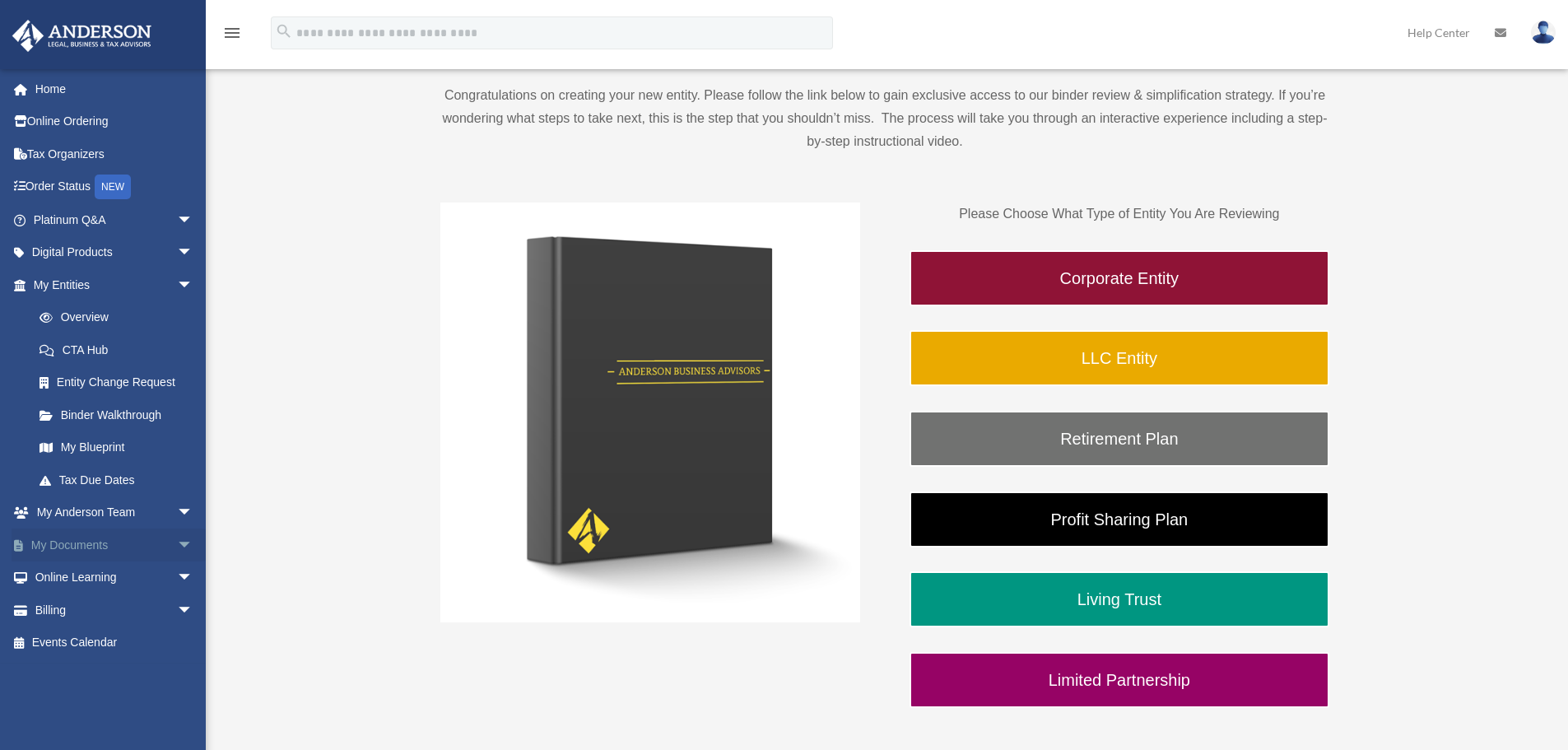
click at [177, 547] on span "arrow_drop_down" at bounding box center [193, 545] width 33 height 34
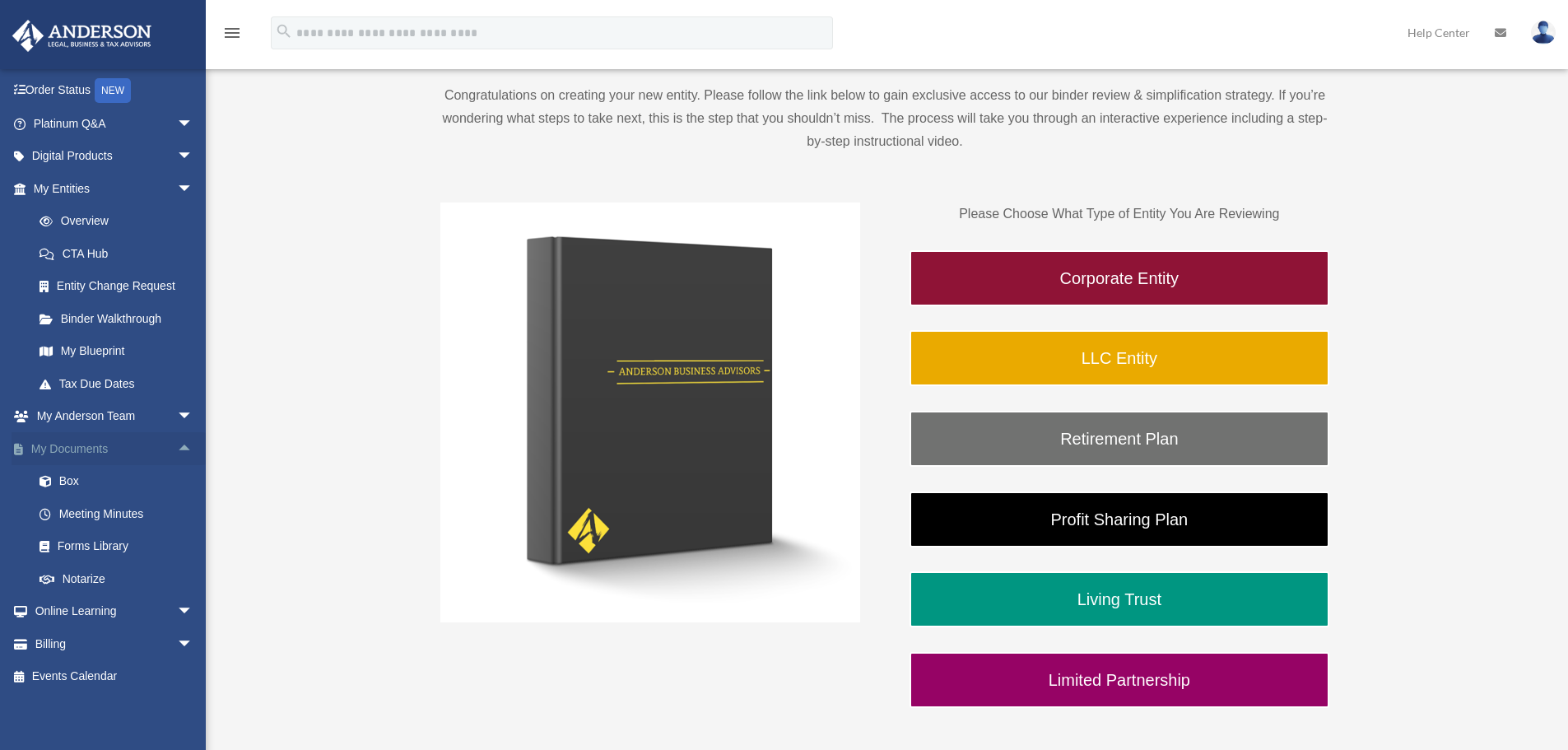
scroll to position [97, 0]
click at [112, 355] on link "My Blueprint" at bounding box center [120, 349] width 195 height 33
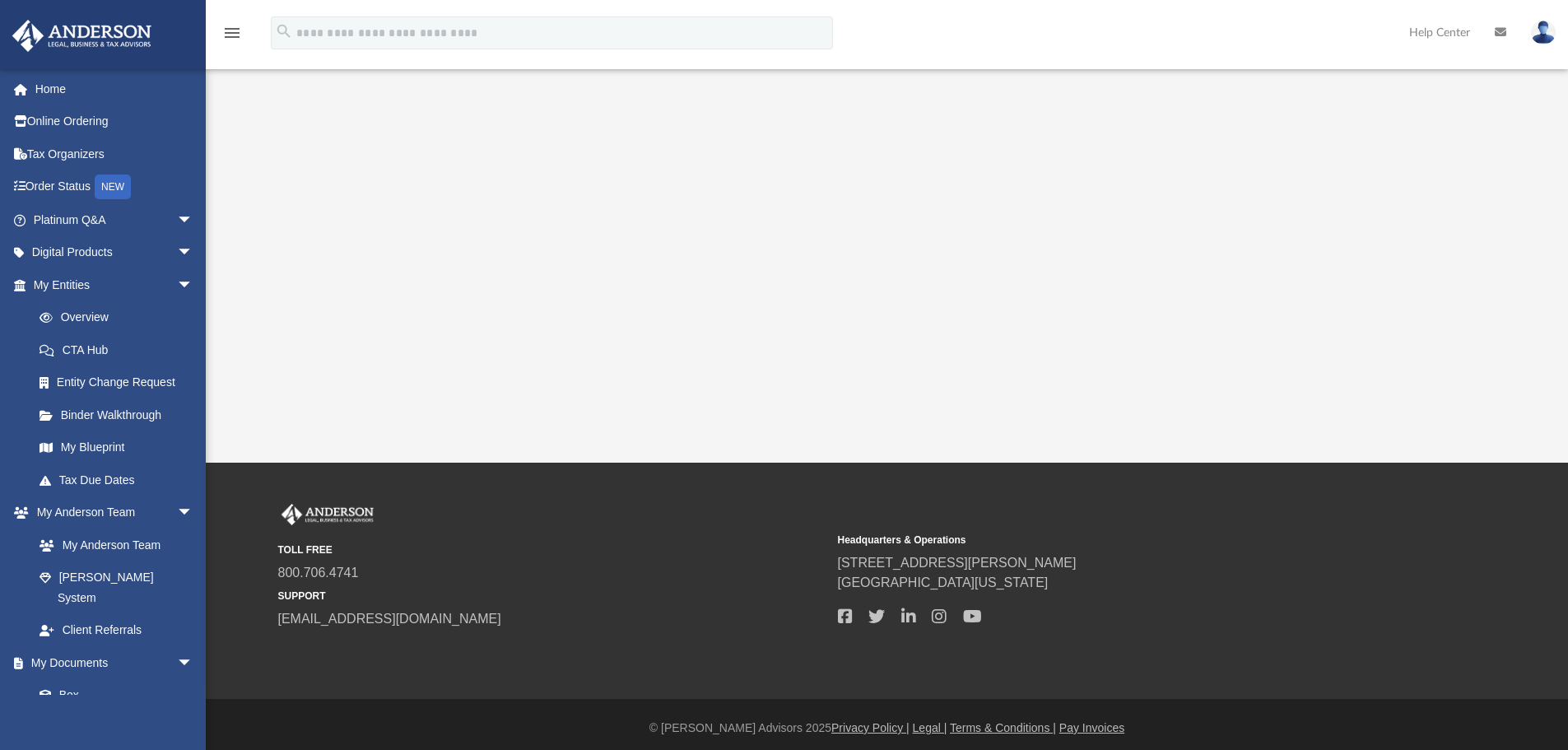
scroll to position [380, 0]
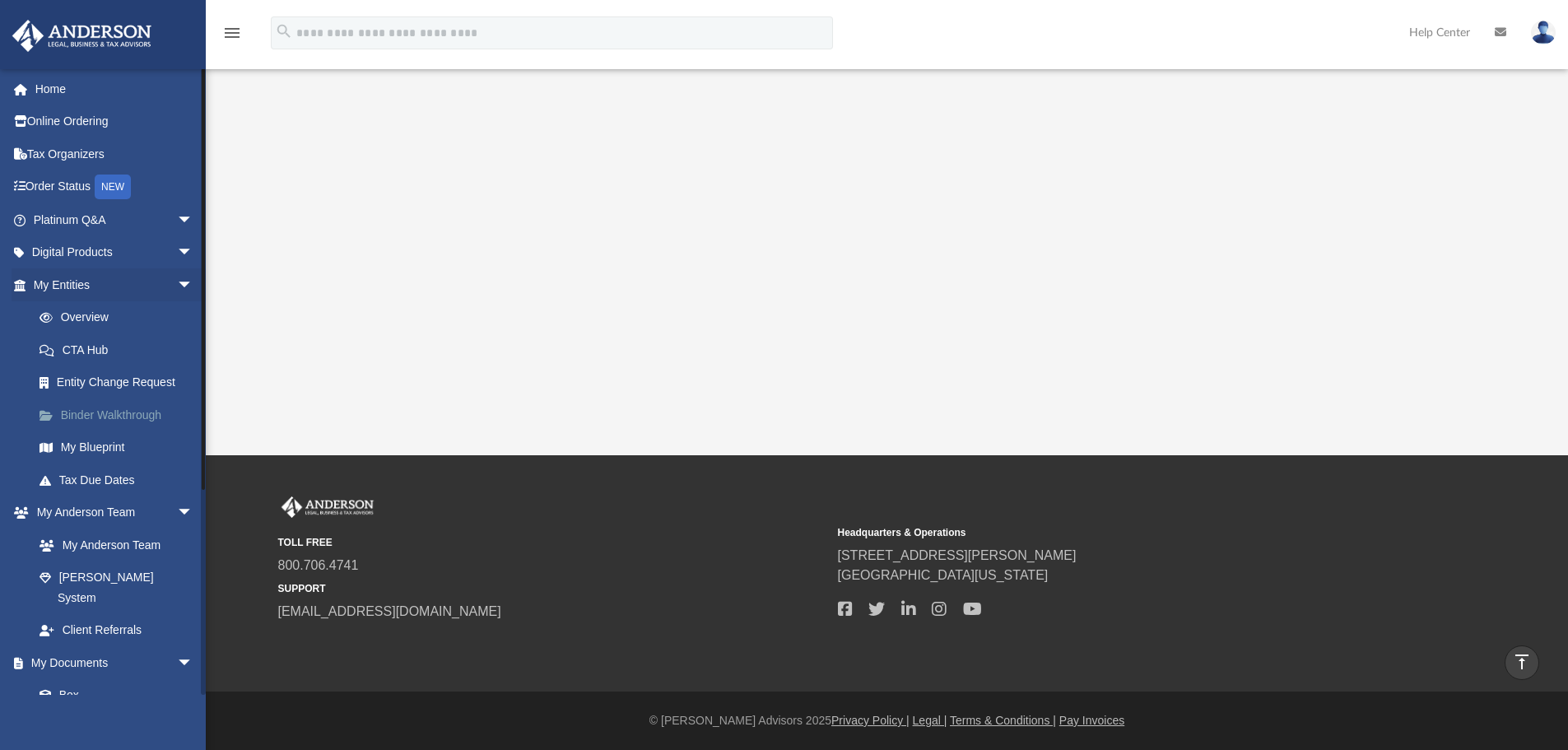
click at [116, 408] on link "Binder Walkthrough" at bounding box center [120, 414] width 195 height 33
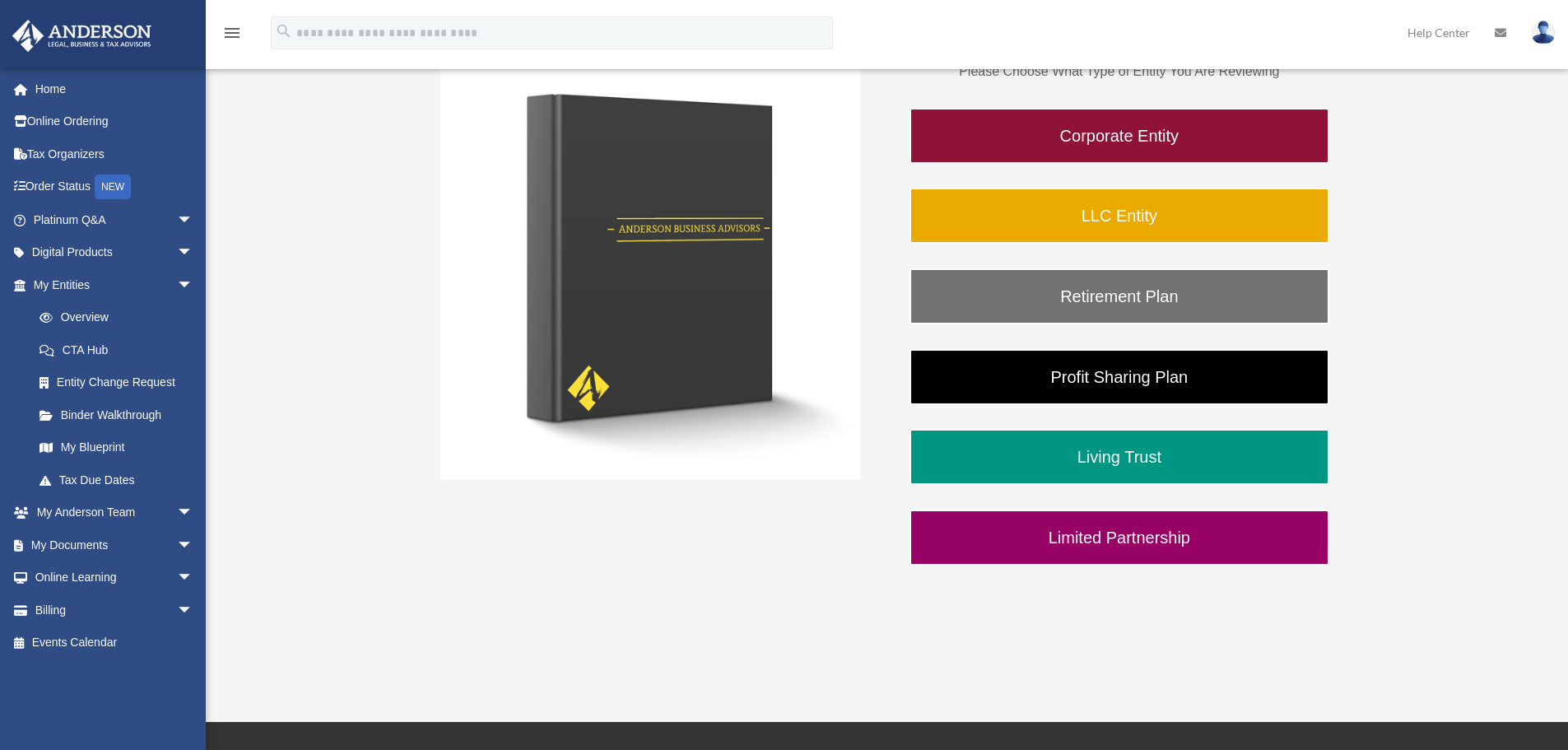
scroll to position [329, 0]
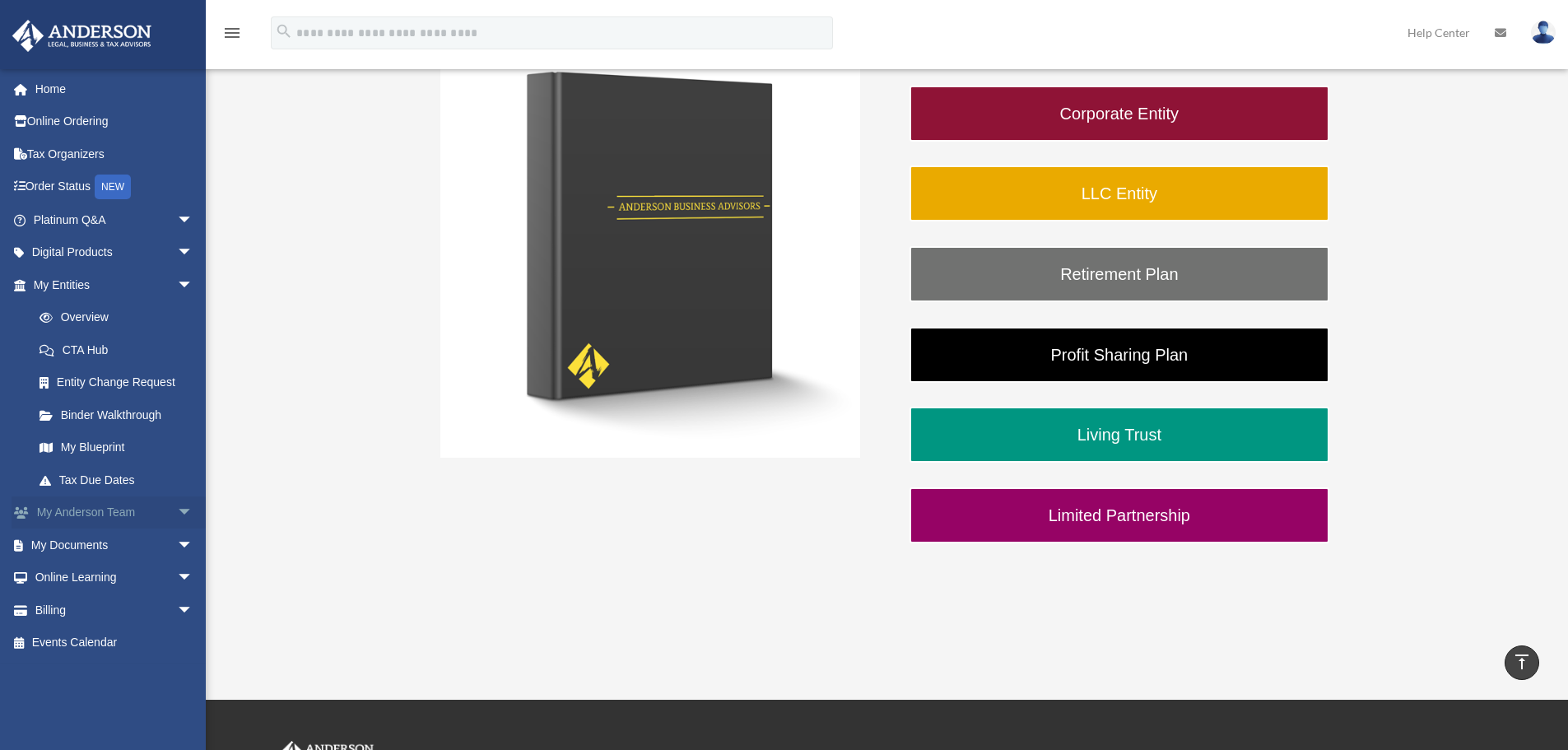
click at [177, 509] on span "arrow_drop_down" at bounding box center [193, 513] width 33 height 34
click at [137, 542] on link "My Anderson Team" at bounding box center [120, 544] width 195 height 33
click at [107, 541] on link "My Anderson Team" at bounding box center [120, 544] width 195 height 33
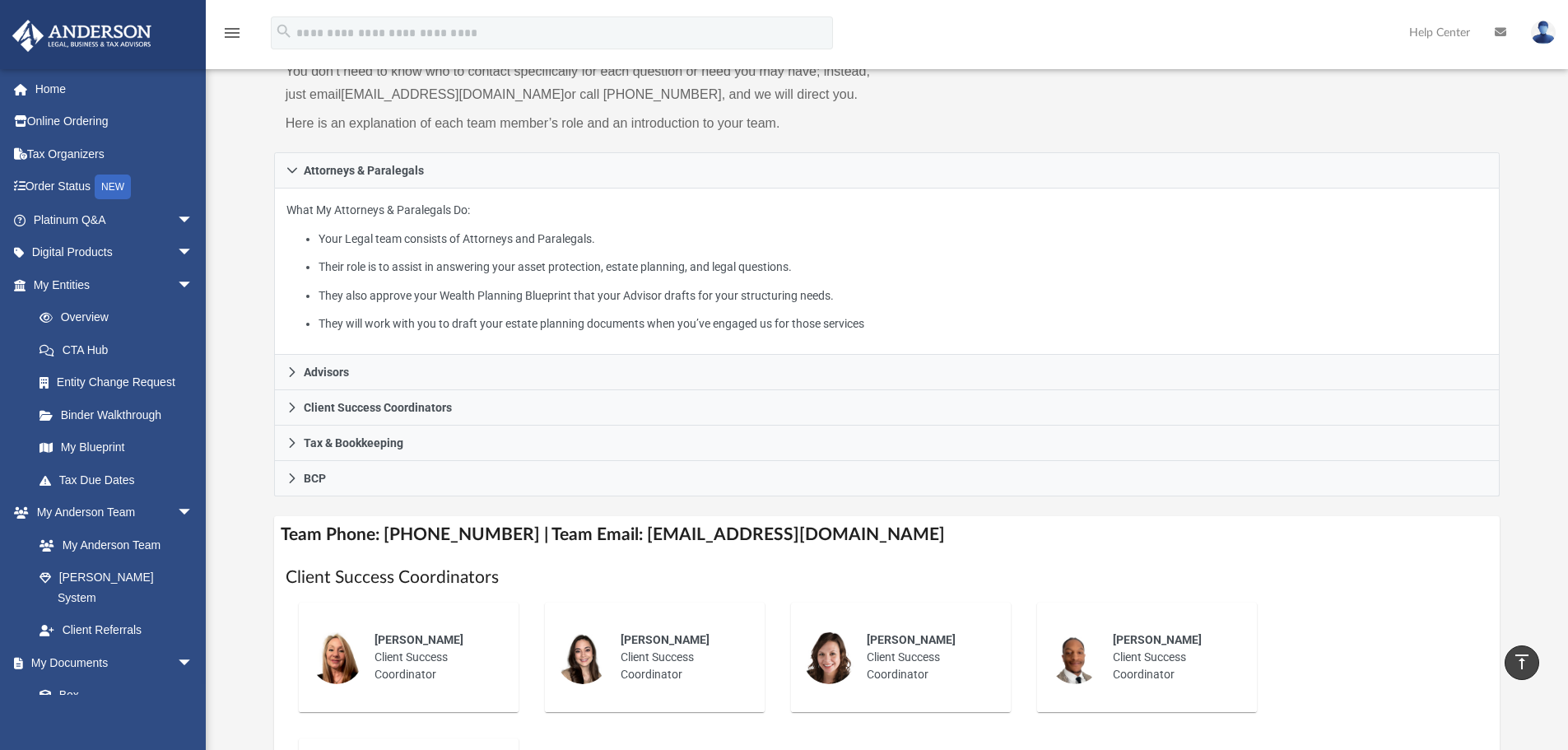
scroll to position [164, 0]
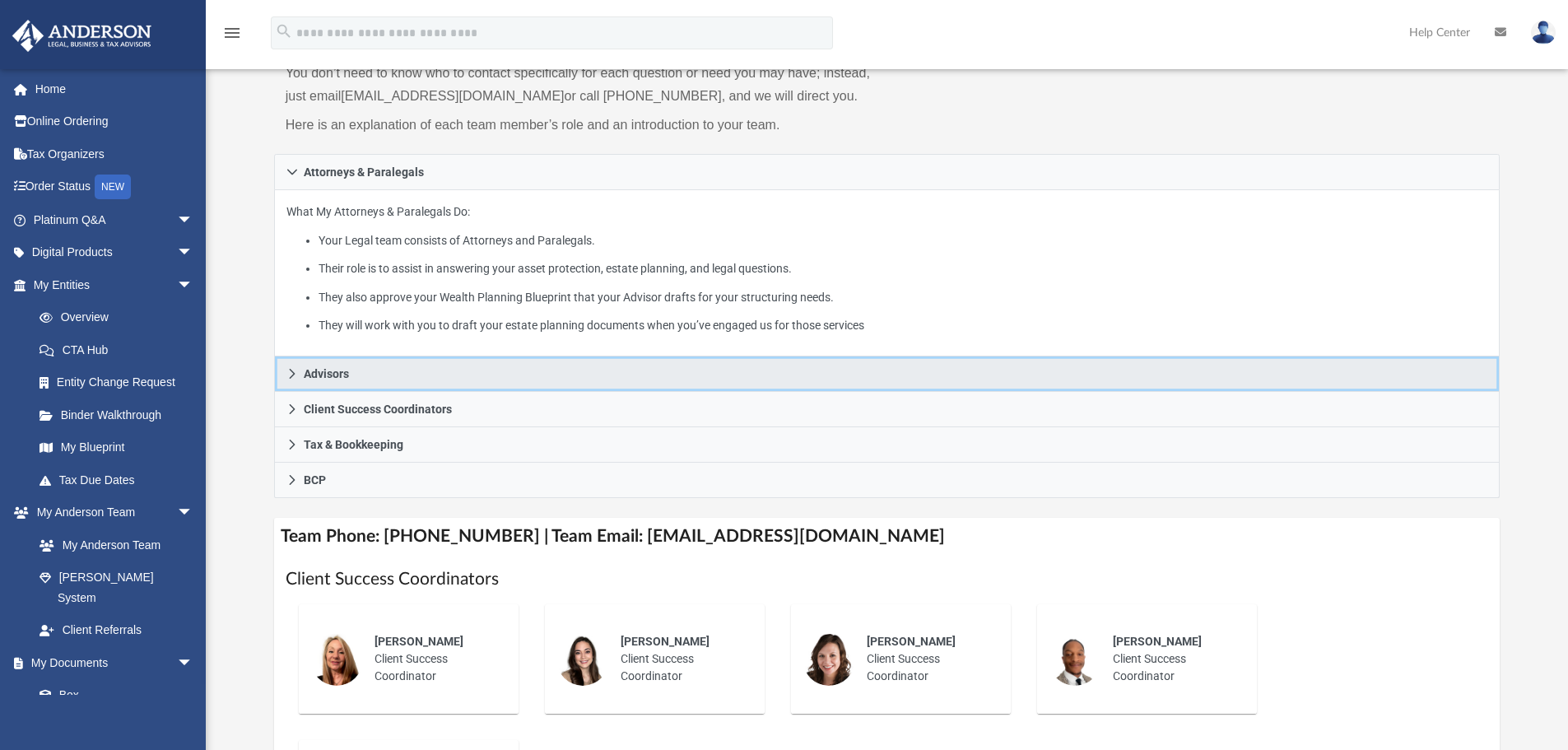
click at [290, 378] on icon at bounding box center [292, 374] width 6 height 10
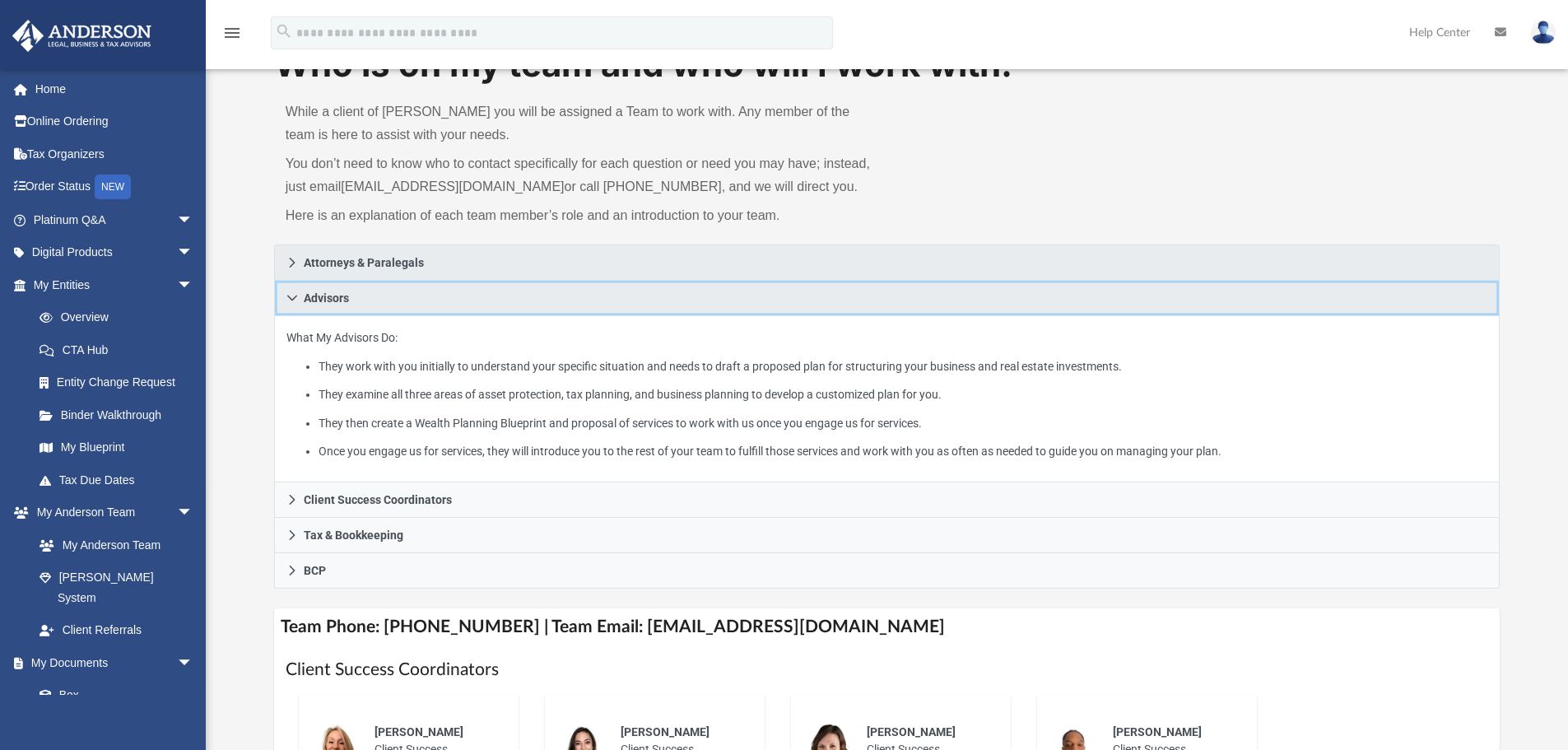
scroll to position [0, 0]
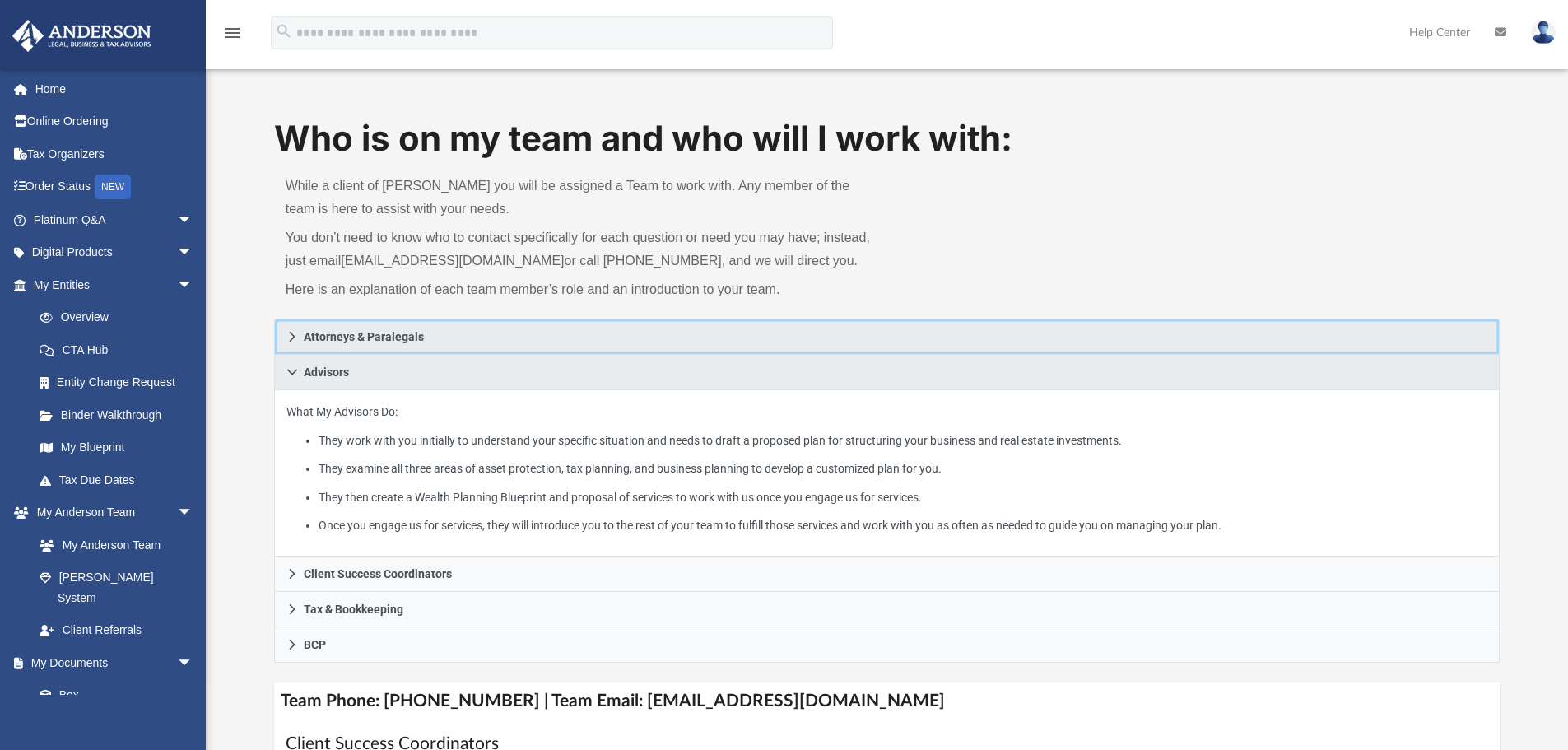
click at [289, 341] on icon at bounding box center [293, 337] width 12 height 12
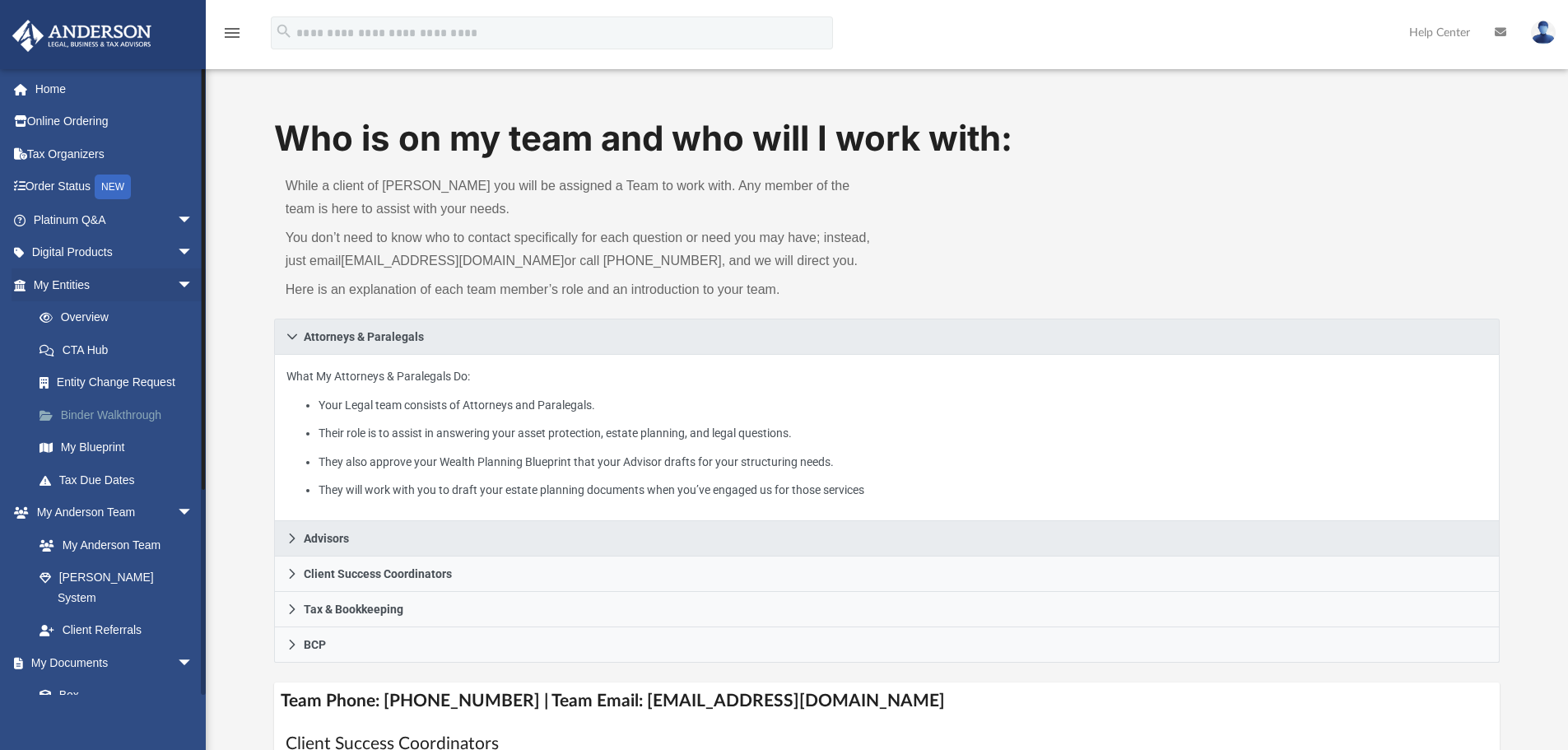
click at [122, 423] on link "Binder Walkthrough" at bounding box center [120, 414] width 195 height 33
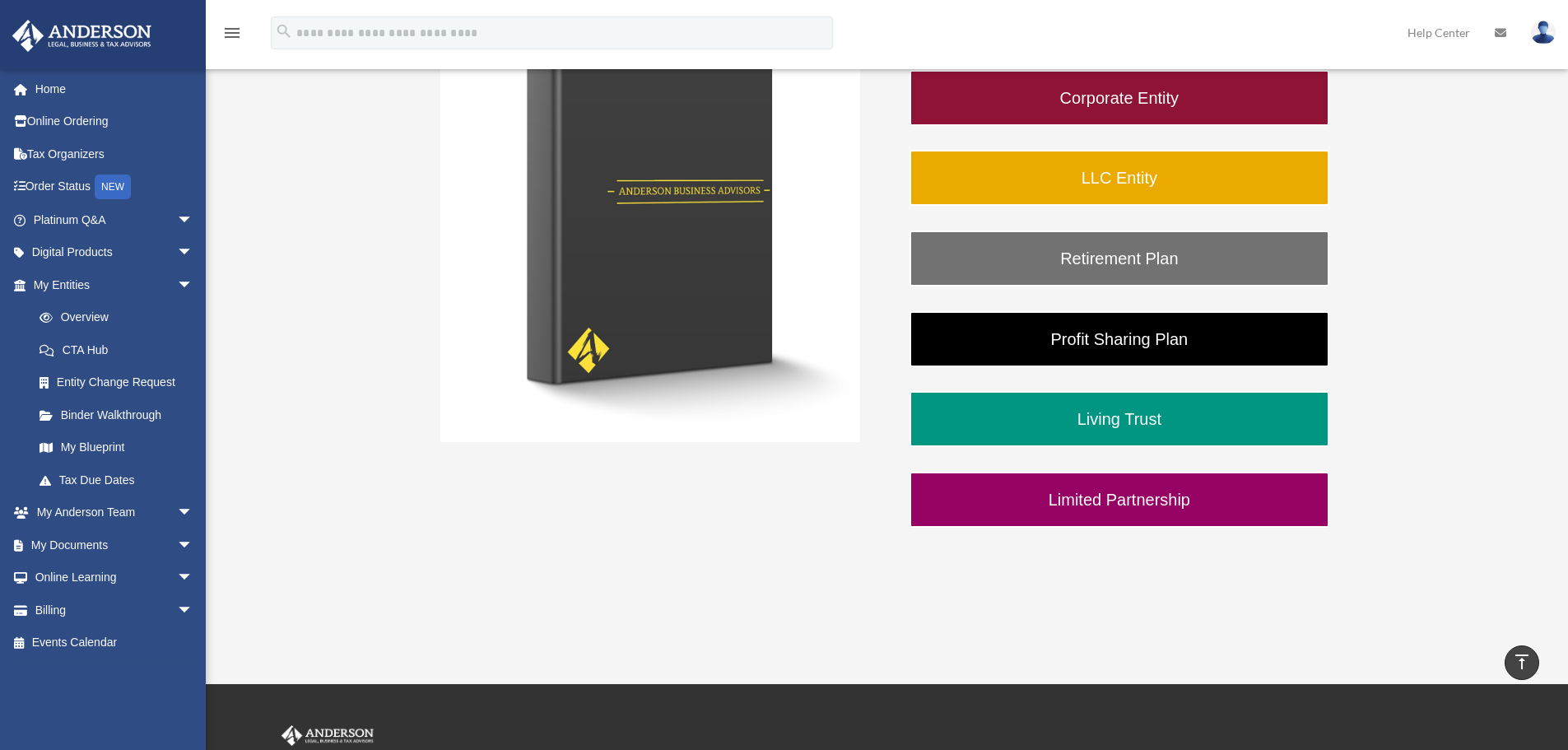
scroll to position [258, 0]
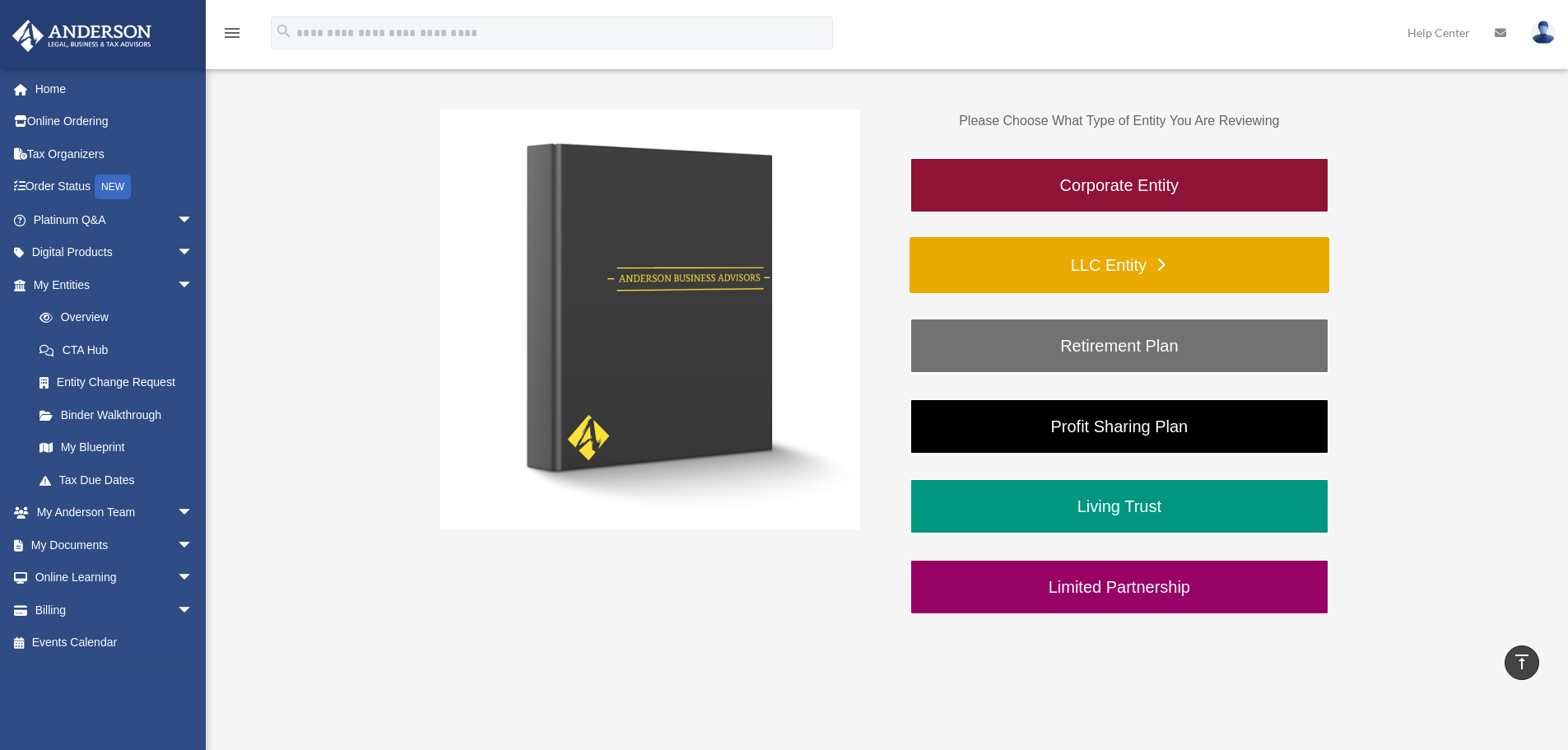
click at [1162, 259] on link "LLC Entity" at bounding box center [1119, 265] width 420 height 56
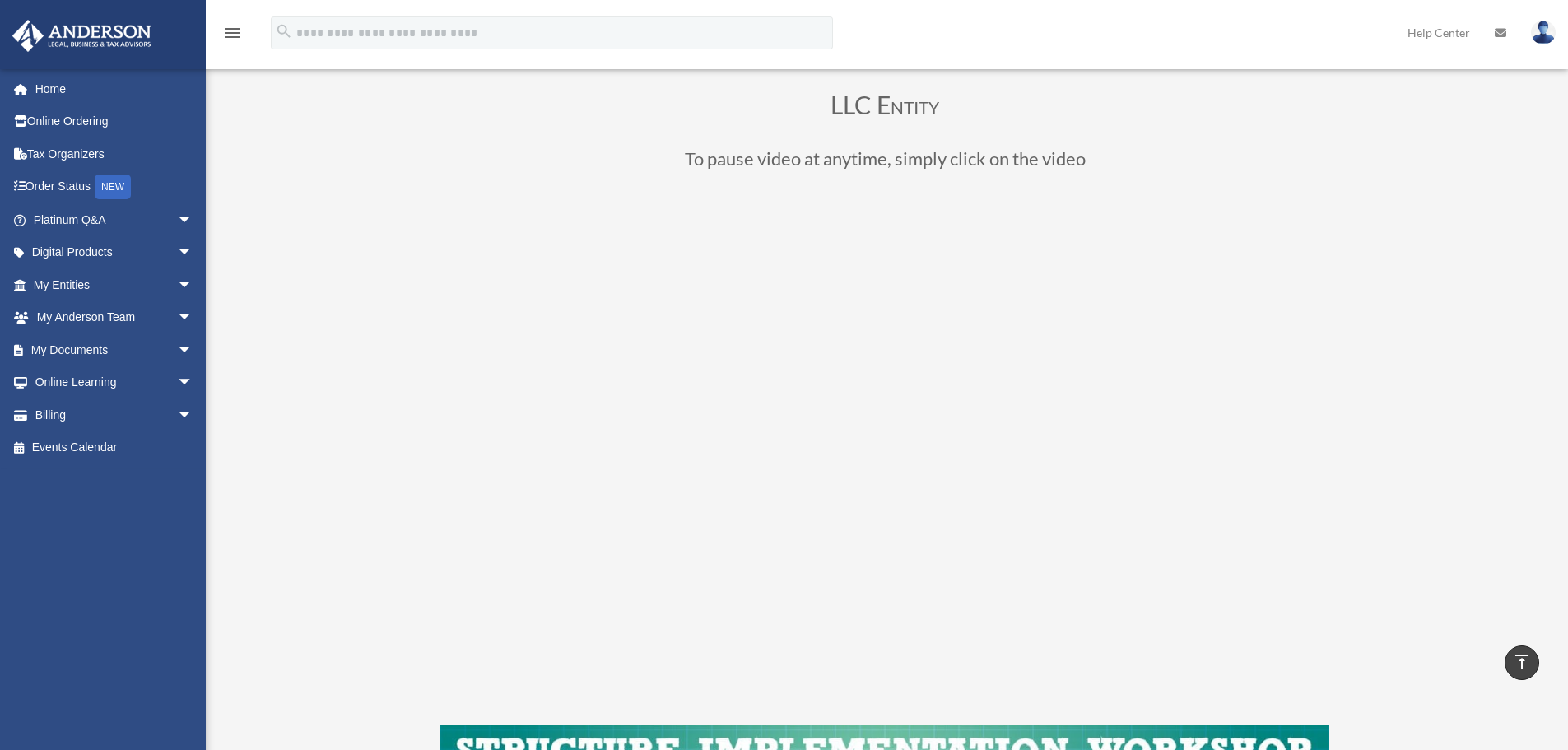
scroll to position [83, 0]
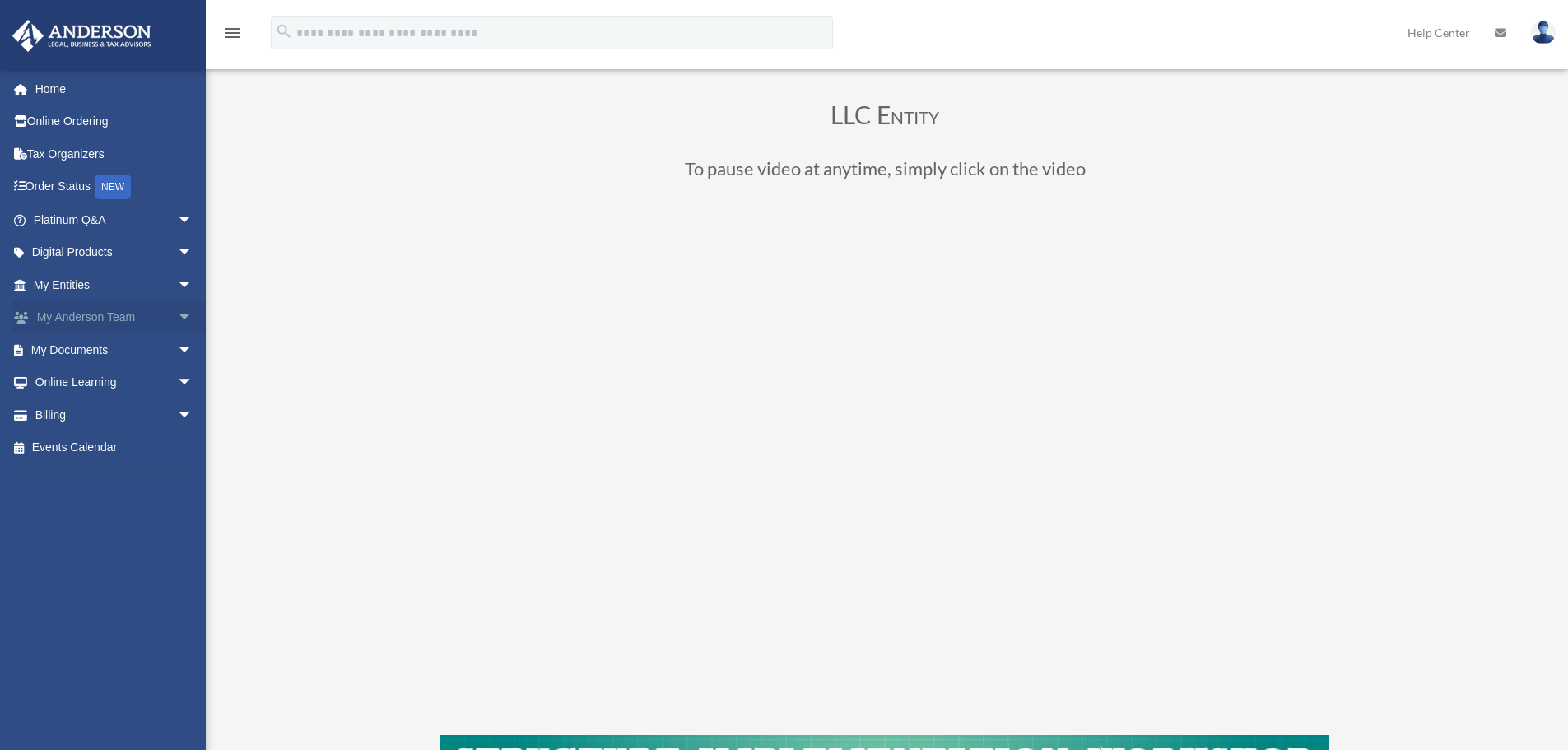
click at [177, 310] on span "arrow_drop_down" at bounding box center [193, 318] width 33 height 34
click at [119, 350] on link "My Anderson Team" at bounding box center [120, 349] width 195 height 33
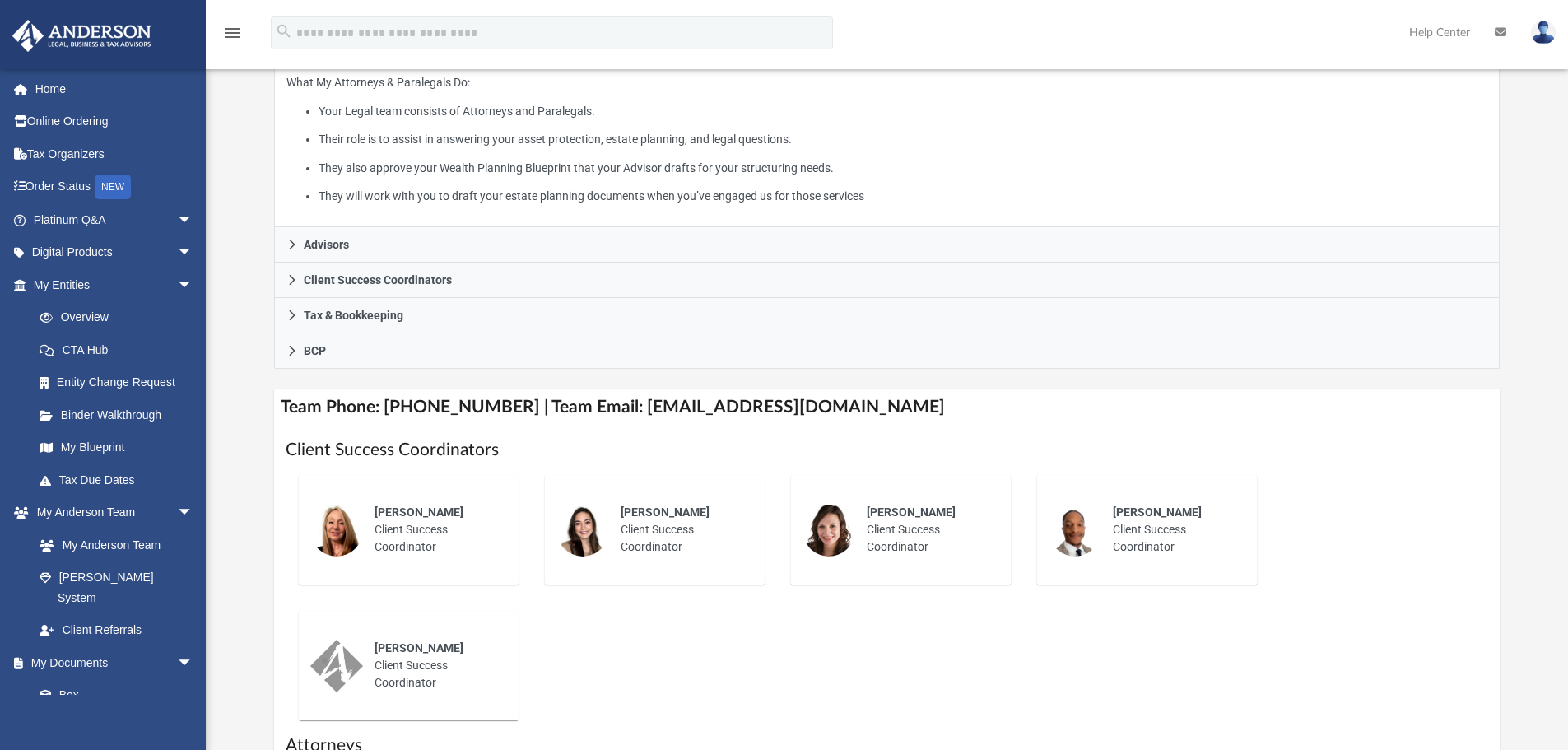
scroll to position [329, 0]
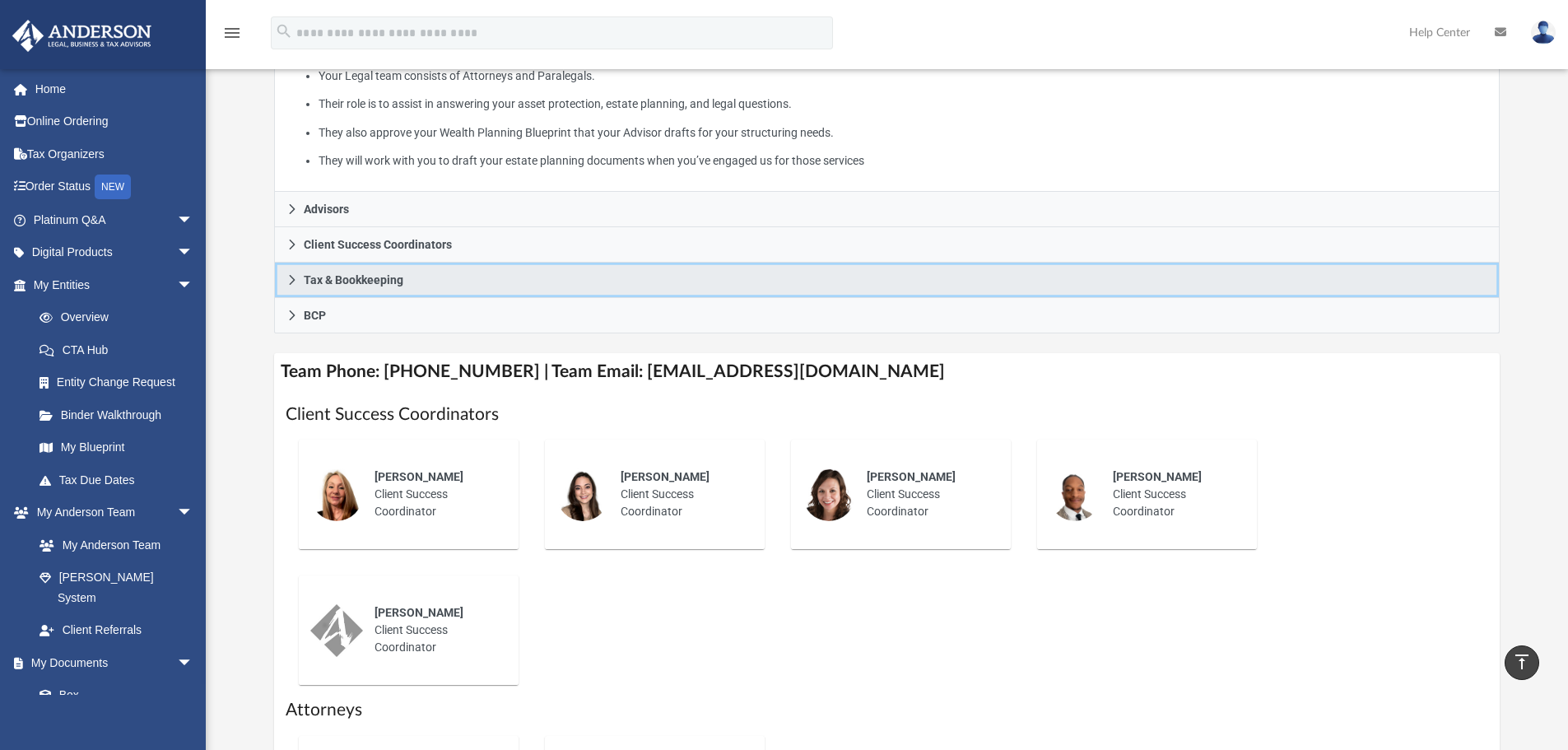
click at [316, 278] on span "Tax & Bookkeeping" at bounding box center [353, 281] width 99 height 12
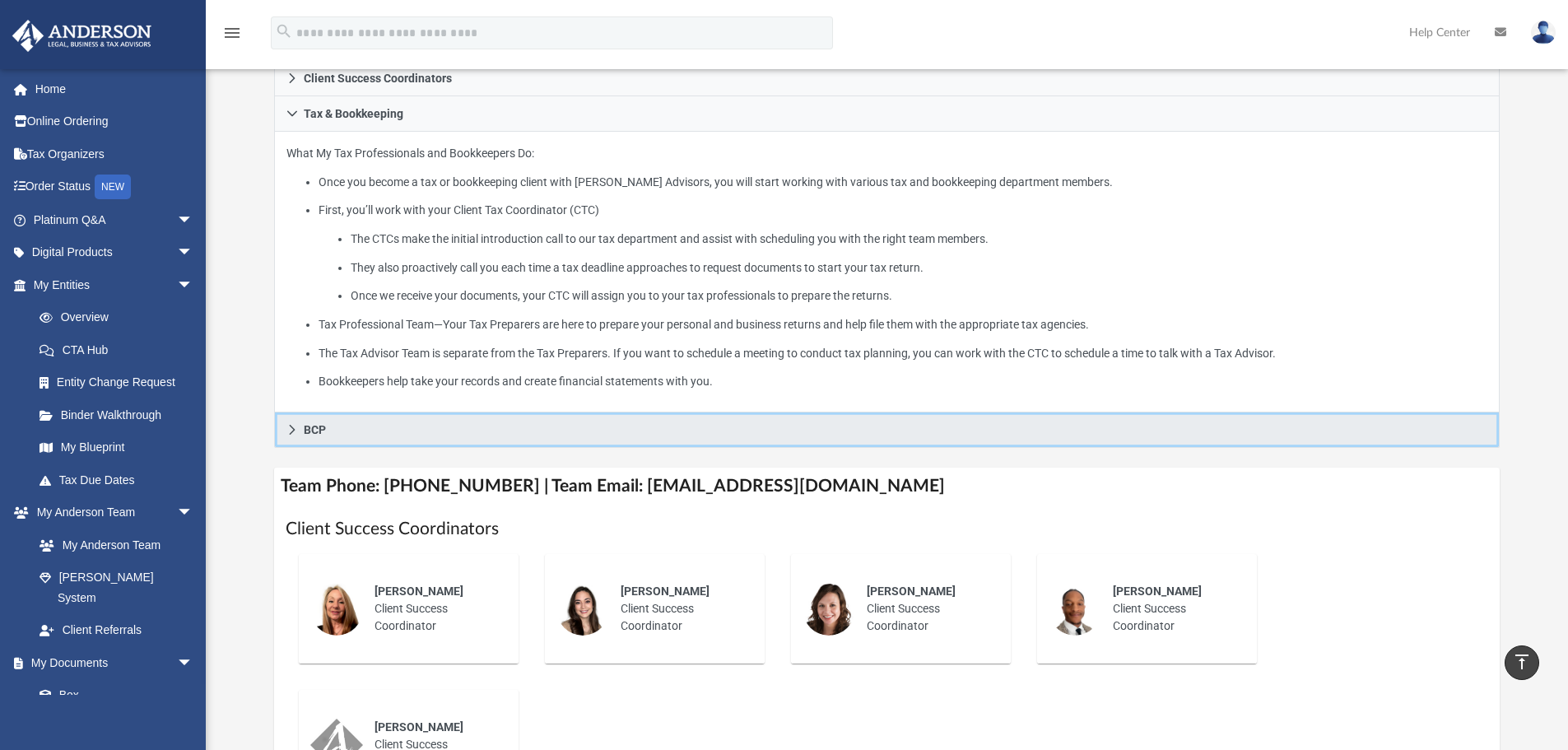
click at [302, 435] on link "BCP" at bounding box center [887, 431] width 1227 height 36
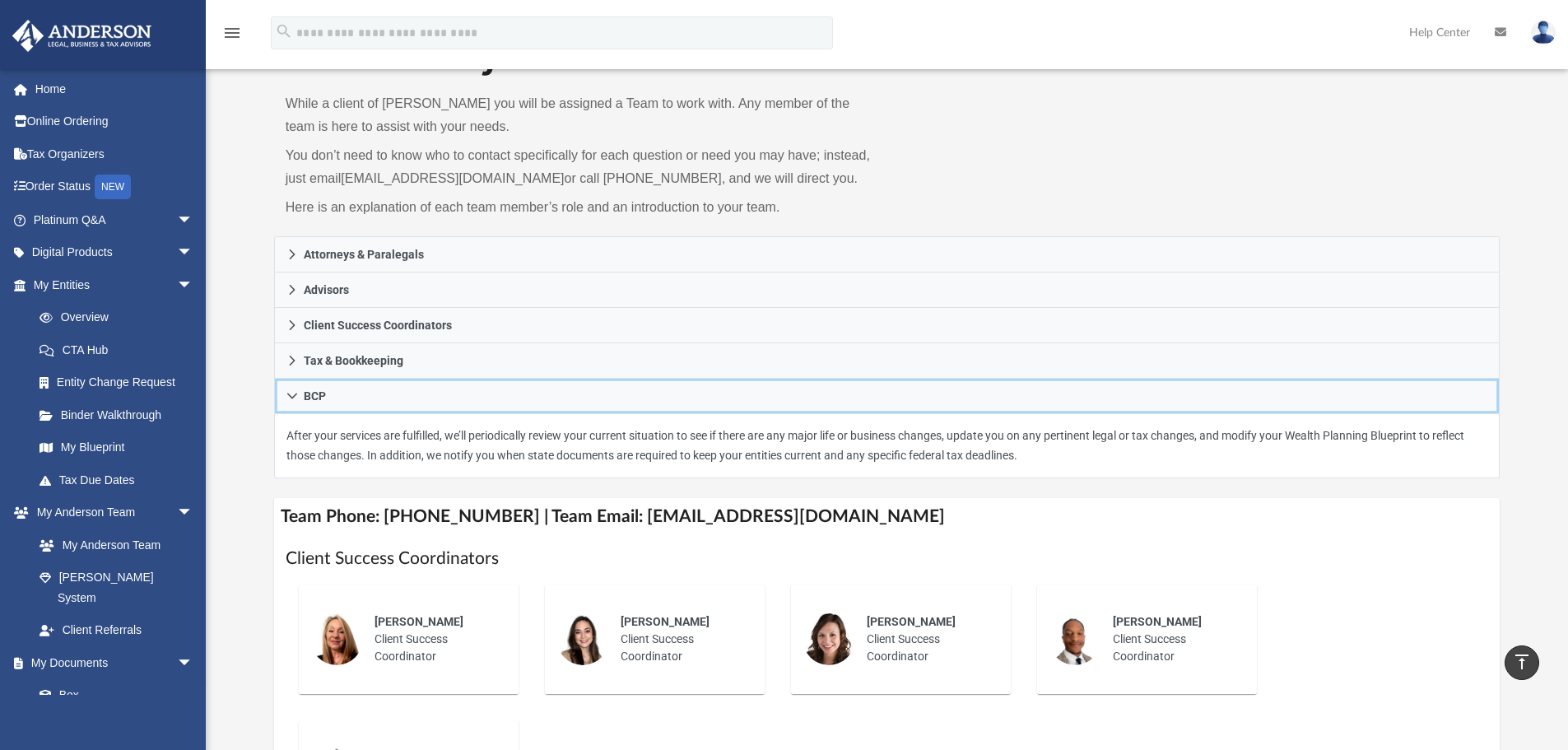
scroll to position [0, 0]
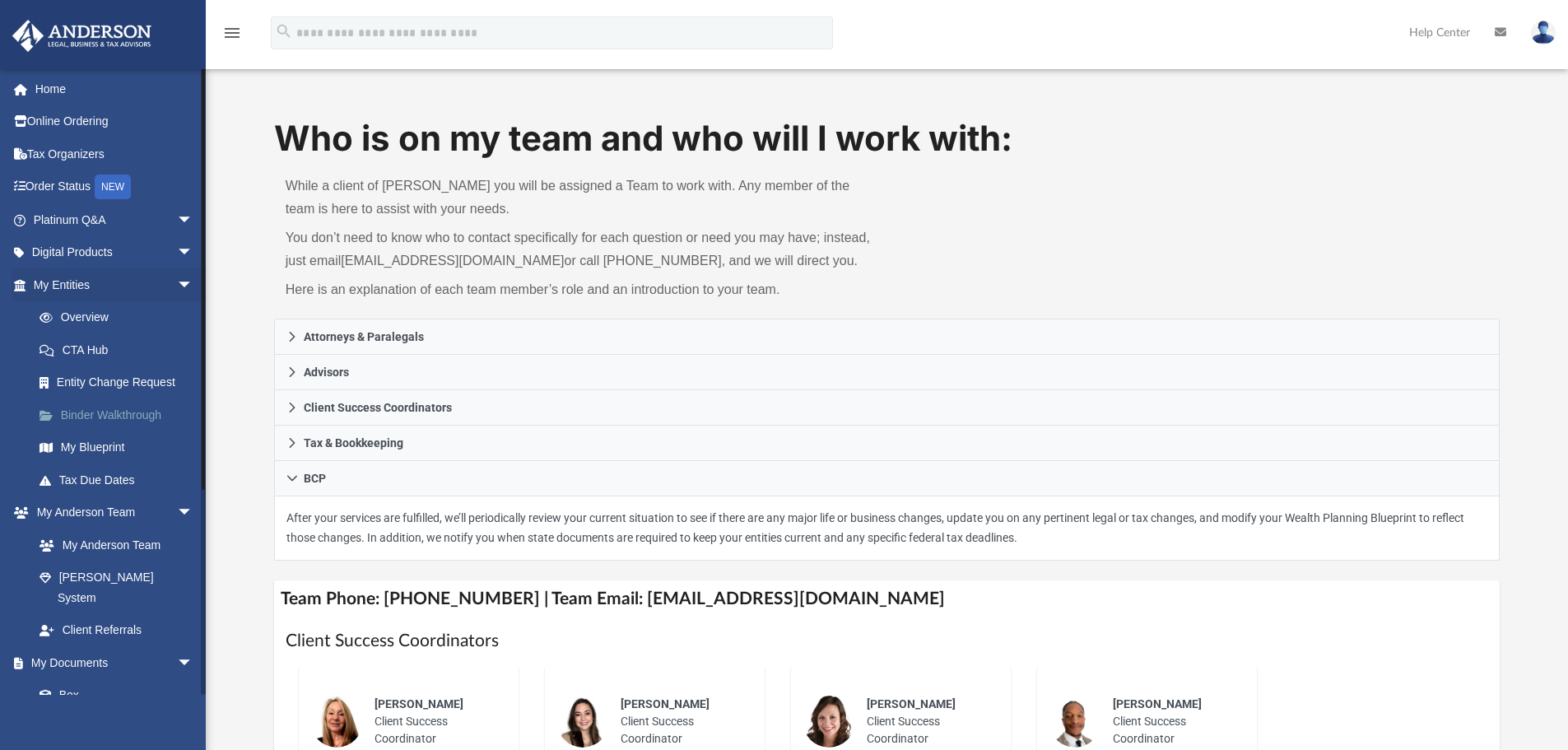
click at [131, 414] on link "Binder Walkthrough" at bounding box center [120, 414] width 195 height 33
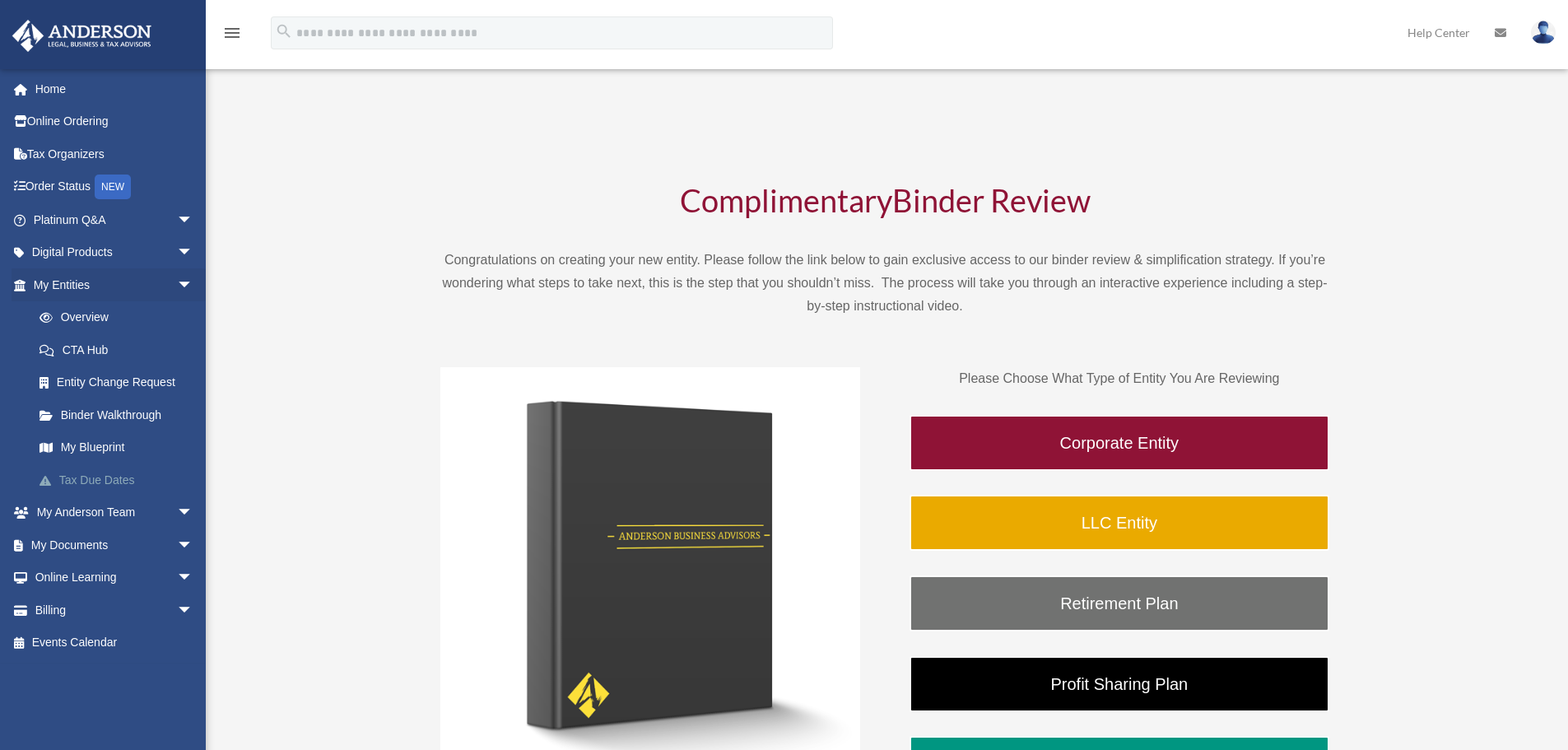
click at [83, 484] on link "Tax Due Dates" at bounding box center [120, 479] width 195 height 33
